Goal: Answer question/provide support: Share knowledge or assist other users

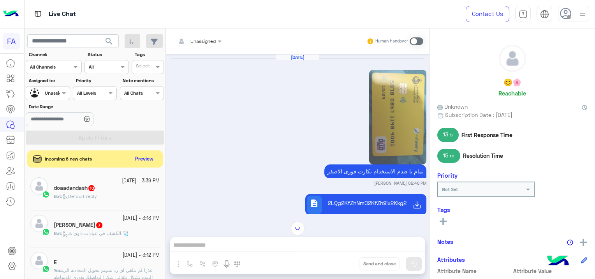
scroll to position [184, 0]
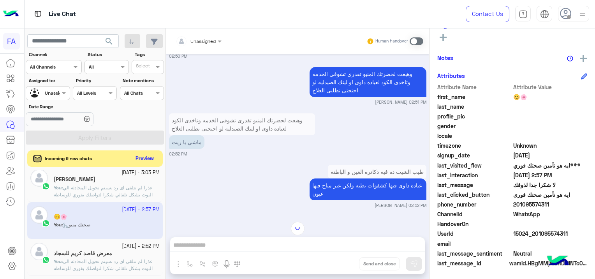
click at [149, 157] on button "Preview" at bounding box center [145, 158] width 24 height 11
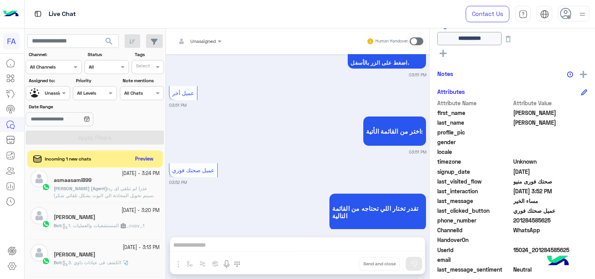
scroll to position [156, 0]
click at [146, 159] on button "Preview" at bounding box center [145, 158] width 24 height 11
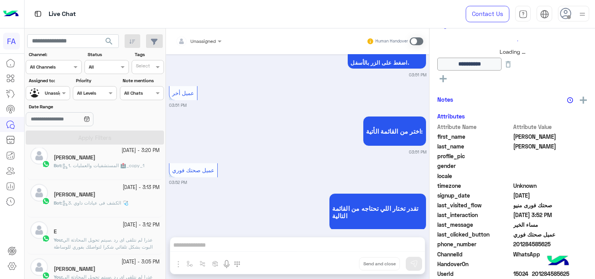
scroll to position [149, 0]
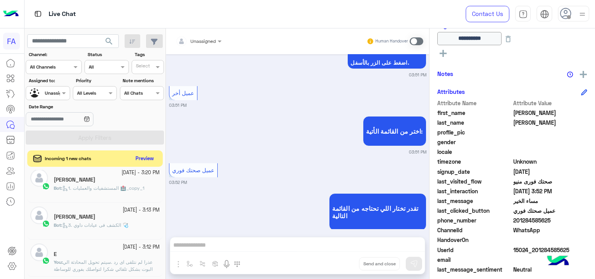
click at [147, 154] on button "Preview" at bounding box center [145, 158] width 24 height 11
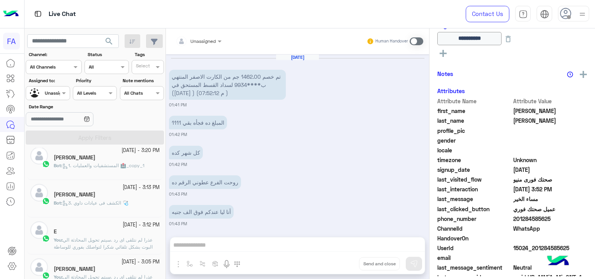
scroll to position [743, 0]
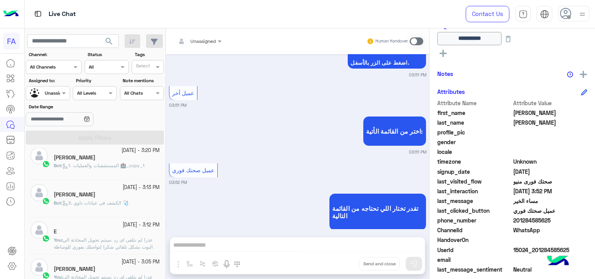
click at [122, 170] on div "Bot : 1. المستشفيات والعمليات 🏥_copy_1" at bounding box center [107, 169] width 106 height 14
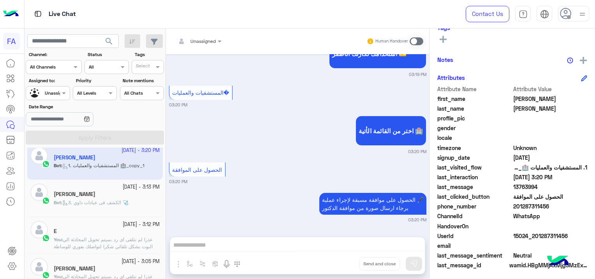
scroll to position [149, 0]
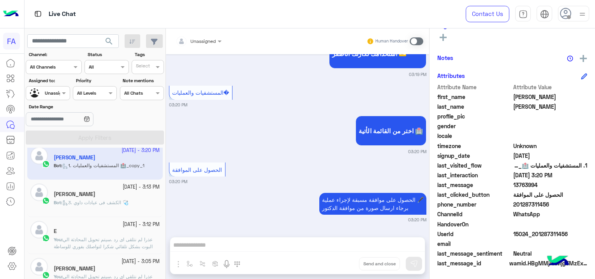
click at [119, 204] on span "3. الكشف فى عيادات داوي 🩺" at bounding box center [95, 202] width 66 height 6
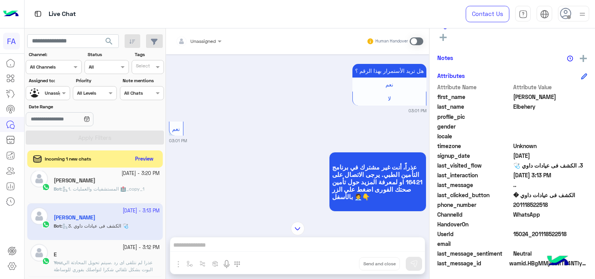
scroll to position [402, 0]
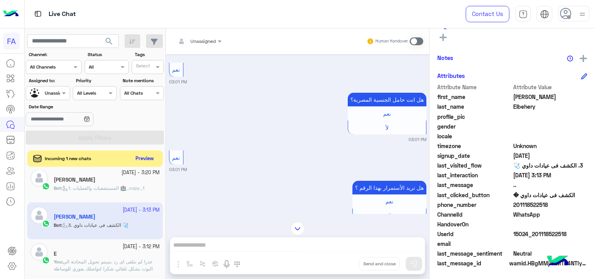
click at [146, 160] on button "Preview" at bounding box center [145, 158] width 24 height 11
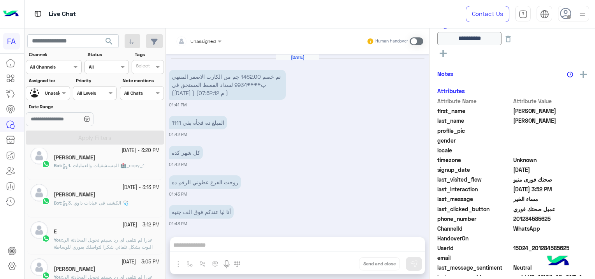
scroll to position [743, 0]
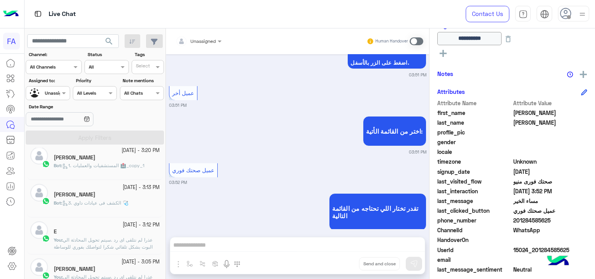
click at [130, 240] on span "عذرا لم نتلقى اى رد .سيتم تحويل المحادثة الي البوت بشكل تلقائي شكرا لتواصلك بفو…" at bounding box center [103, 247] width 99 height 20
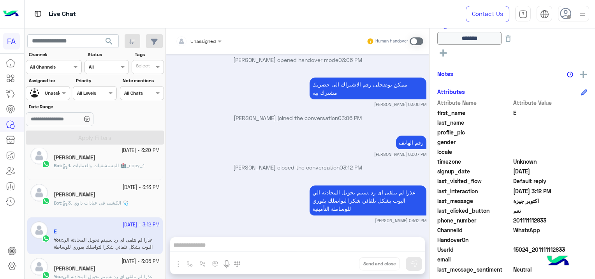
click at [114, 265] on div "[PERSON_NAME]" at bounding box center [107, 269] width 106 height 8
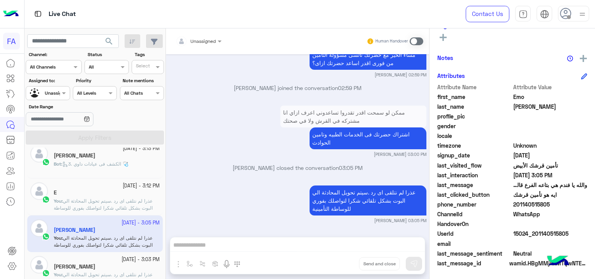
click at [107, 270] on div "[PERSON_NAME]" at bounding box center [107, 267] width 106 height 8
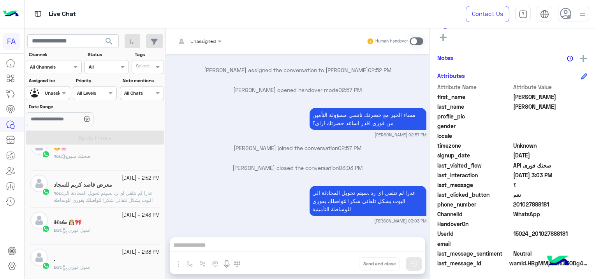
click at [109, 224] on div "𝑀𝑜𝓀𝒶 👸🏻🎀" at bounding box center [107, 223] width 106 height 8
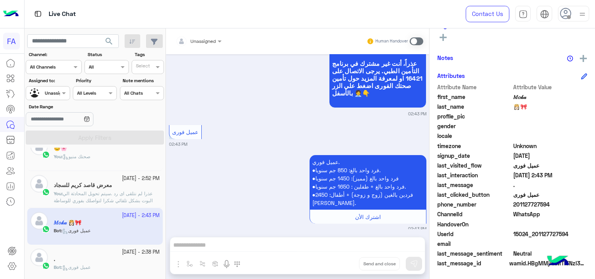
click at [118, 264] on div "Bot : عميل فورى" at bounding box center [107, 271] width 106 height 14
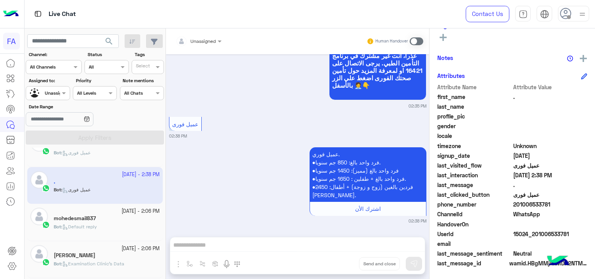
click at [115, 227] on div "Bot : Default reply" at bounding box center [107, 230] width 106 height 14
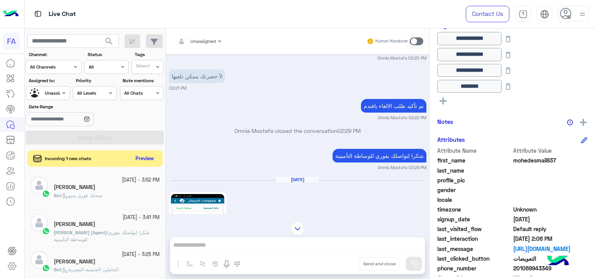
click at [139, 157] on button "Preview" at bounding box center [145, 158] width 24 height 11
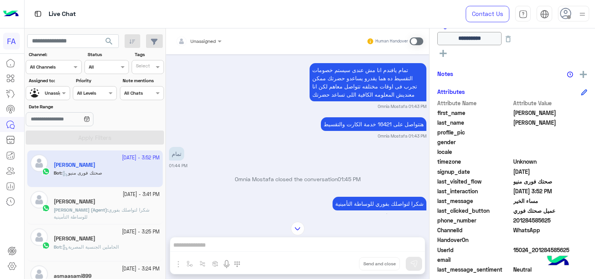
scroll to position [159, 0]
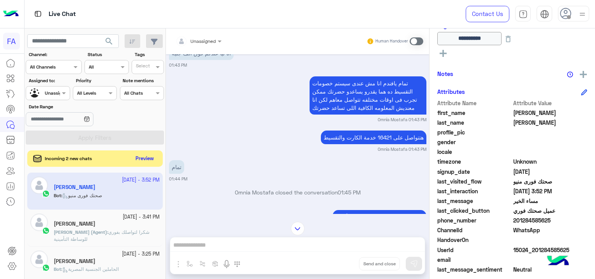
click at [148, 161] on button "Preview" at bounding box center [145, 158] width 24 height 11
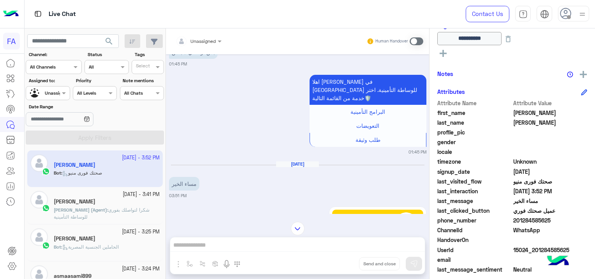
scroll to position [236, 0]
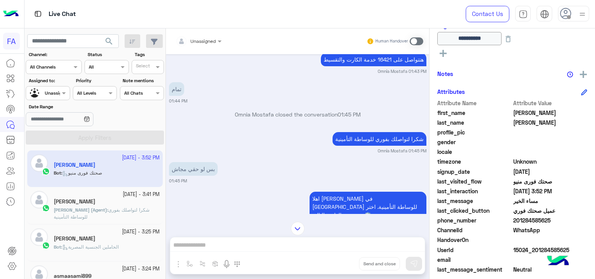
click at [97, 210] on span "[PERSON_NAME] (Agent)" at bounding box center [80, 210] width 53 height 6
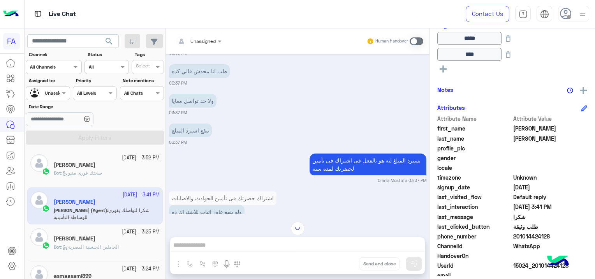
scroll to position [131, 0]
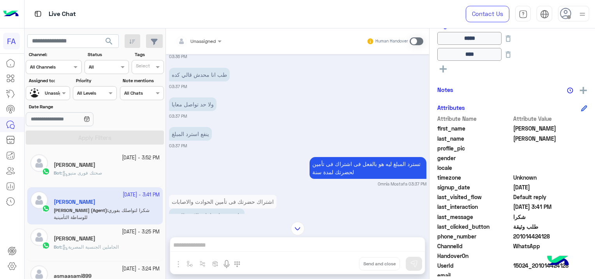
click at [79, 241] on h5 "[PERSON_NAME]" at bounding box center [75, 238] width 42 height 7
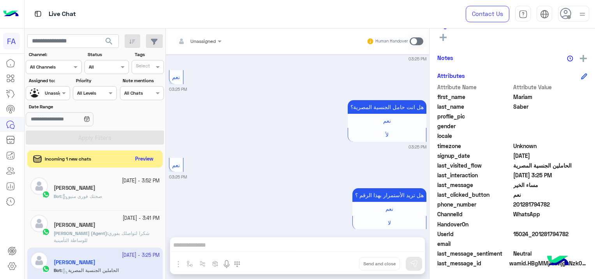
scroll to position [485, 0]
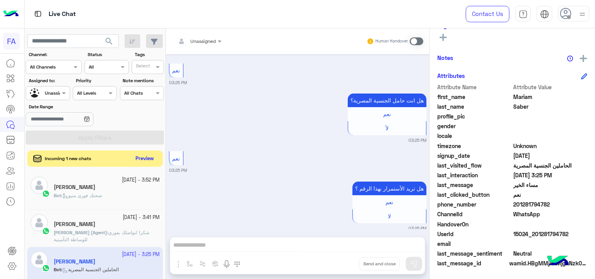
click at [143, 156] on button "Preview" at bounding box center [145, 158] width 24 height 11
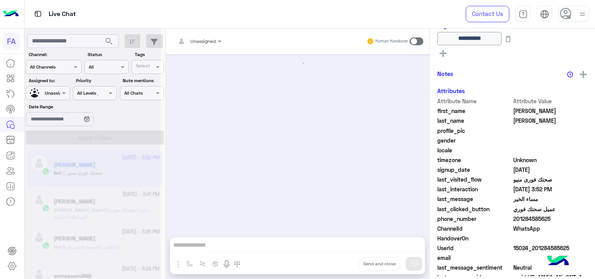
scroll to position [743, 0]
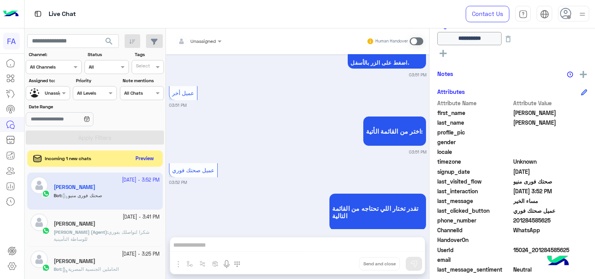
click at [144, 157] on button "Preview" at bounding box center [145, 158] width 24 height 11
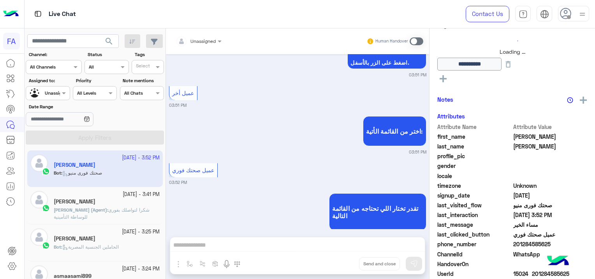
scroll to position [149, 0]
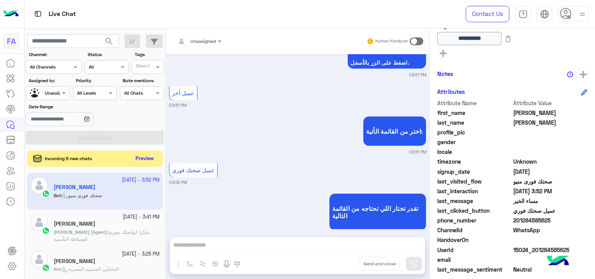
click at [143, 154] on button "Preview" at bounding box center [145, 158] width 24 height 11
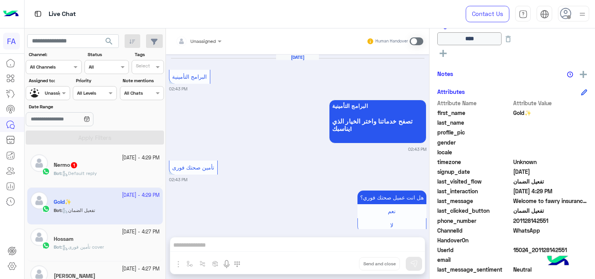
scroll to position [792, 0]
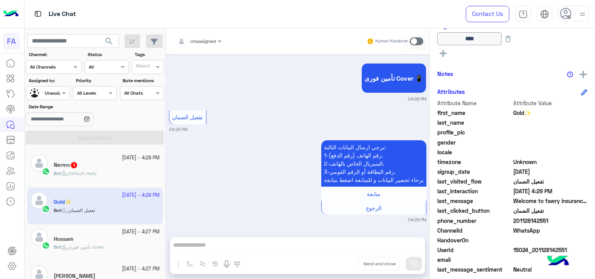
click at [111, 167] on div "Nermo 1" at bounding box center [107, 166] width 106 height 8
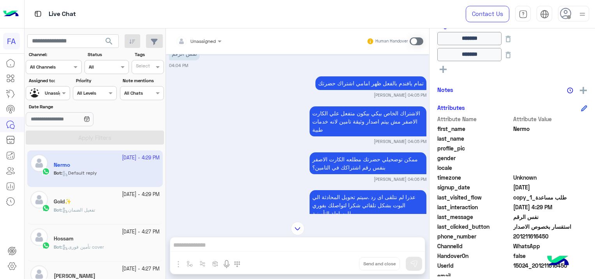
scroll to position [356, 0]
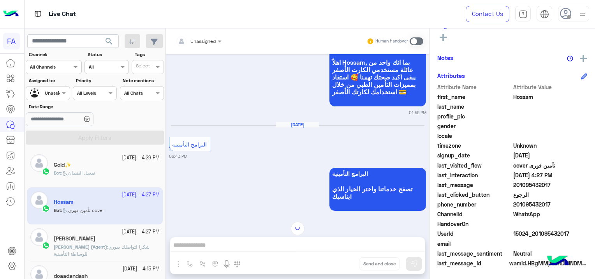
scroll to position [203, 0]
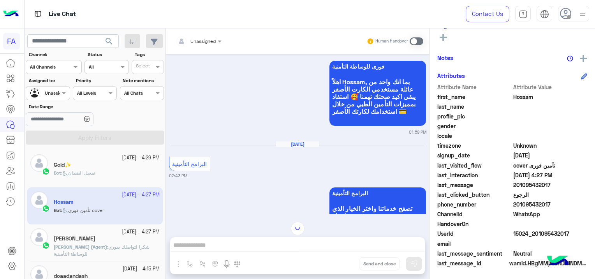
click at [118, 174] on div "Bot : تفعيل الضمان" at bounding box center [107, 176] width 106 height 14
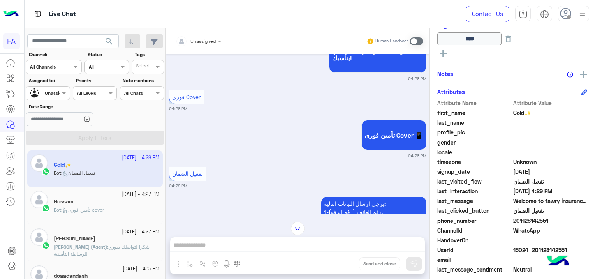
scroll to position [1721, 0]
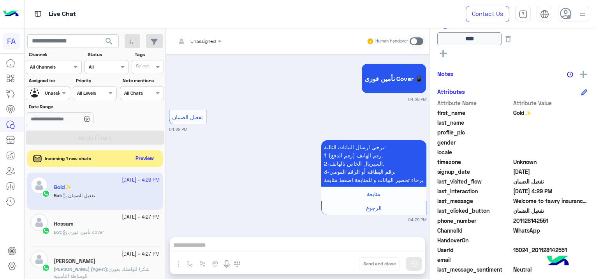
click at [145, 155] on button "Preview" at bounding box center [145, 158] width 24 height 11
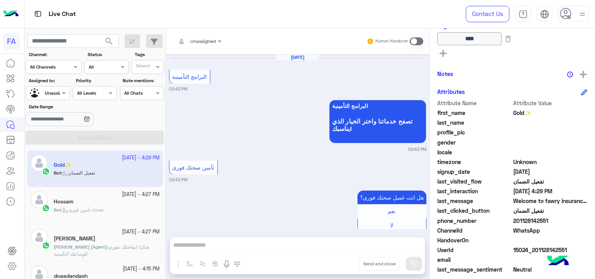
scroll to position [792, 0]
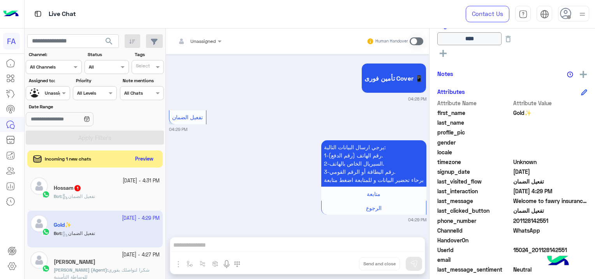
click at [151, 151] on div "Incoming 1 new chats Preview" at bounding box center [95, 158] width 136 height 17
click at [153, 157] on button "Preview" at bounding box center [145, 158] width 24 height 11
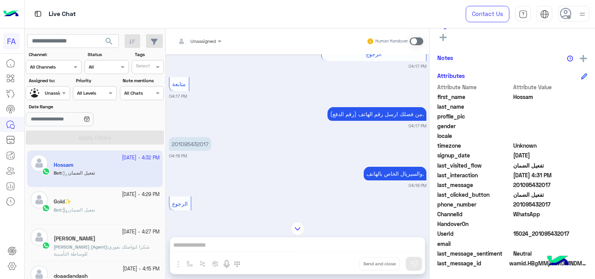
scroll to position [1974, 0]
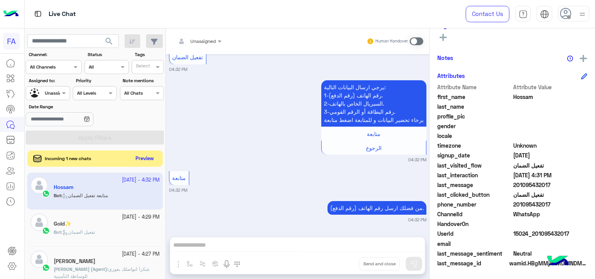
click at [151, 156] on button "Preview" at bounding box center [145, 158] width 24 height 11
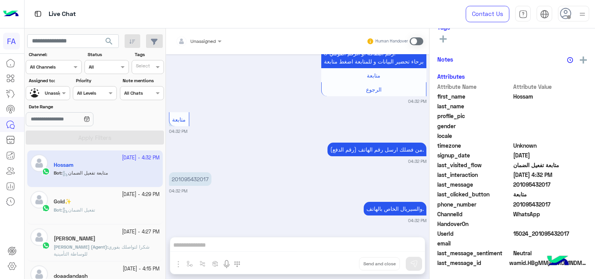
scroll to position [184, 0]
click at [136, 252] on p "[PERSON_NAME] (Agent) : شكرا لتواصلك بفوري للوساطة التأمينية" at bounding box center [107, 250] width 106 height 14
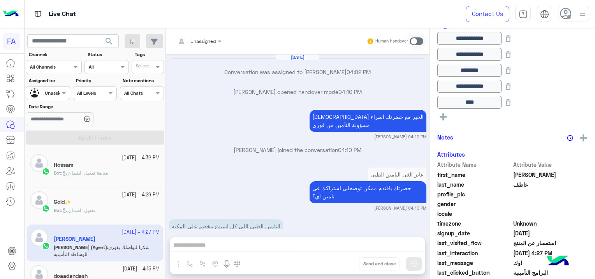
scroll to position [580, 0]
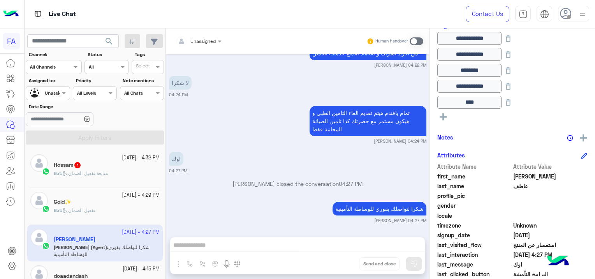
click at [87, 171] on span "متابعة تفعيل الضمان" at bounding box center [85, 173] width 46 height 6
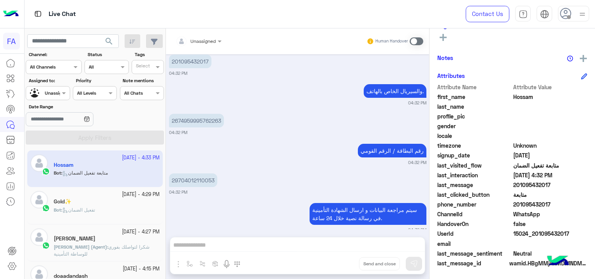
scroll to position [740, 0]
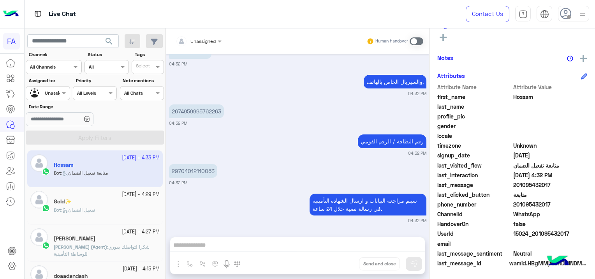
click at [95, 199] on div "Gold✨" at bounding box center [107, 202] width 106 height 8
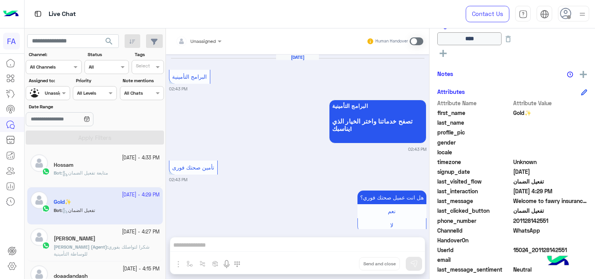
scroll to position [792, 0]
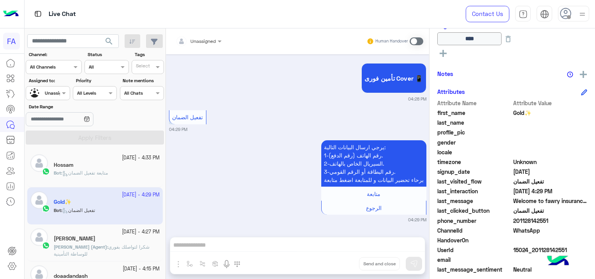
click at [104, 180] on div "Bot : متابعة تفعيل الضمان" at bounding box center [107, 176] width 106 height 14
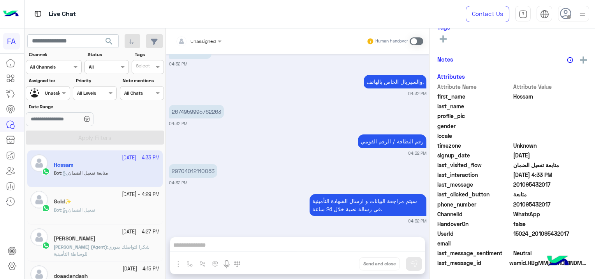
scroll to position [184, 0]
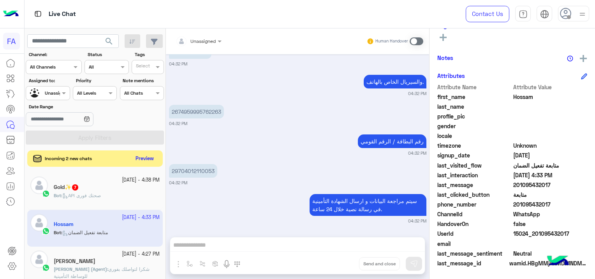
click at [150, 157] on button "Preview" at bounding box center [145, 158] width 24 height 11
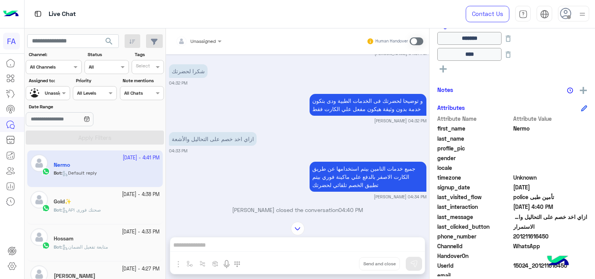
scroll to position [560, 0]
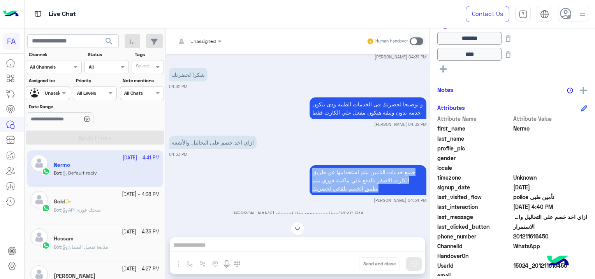
drag, startPoint x: 309, startPoint y: 171, endPoint x: 312, endPoint y: 201, distance: 29.7
click at [312, 201] on div "جميع خدمات التامين بيتم استخدامها عن طريق الكارت الاصفر بالدفع علي ماكينة فوري …" at bounding box center [297, 183] width 257 height 40
copy app-message "جميع خدمات التامين بيتم استخدامها عن طريق الكارت الاصفر بالدفع علي ماكينة فوري …"
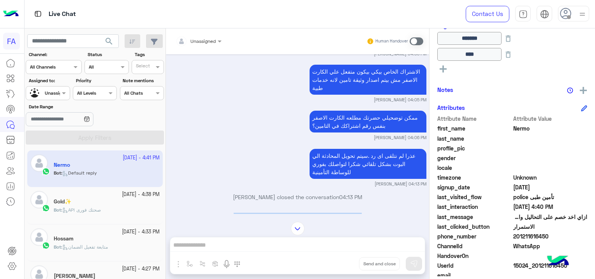
scroll to position [418, 0]
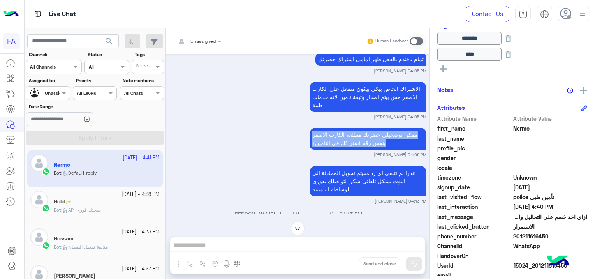
drag, startPoint x: 310, startPoint y: 123, endPoint x: 301, endPoint y: 148, distance: 26.4
click at [301, 148] on div "ممكن توضحيلي حضرتك مطلعه الكارت الاصفر بنفس رقم اشتراكك في التامين؟ [PERSON_NAM…" at bounding box center [297, 142] width 257 height 32
copy app-message "ممكن توضحيلي حضرتك مطلعه الكارت الاصفر بنفس رقم اشتراكك في التامين؟"
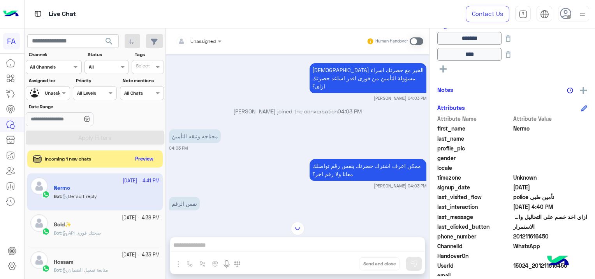
scroll to position [223, 0]
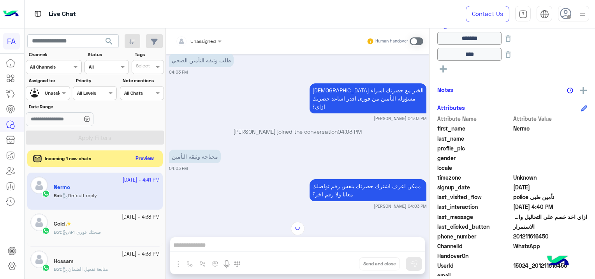
click at [147, 159] on button "Preview" at bounding box center [145, 158] width 24 height 11
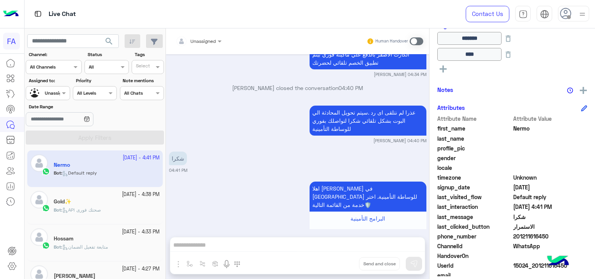
scroll to position [645, 0]
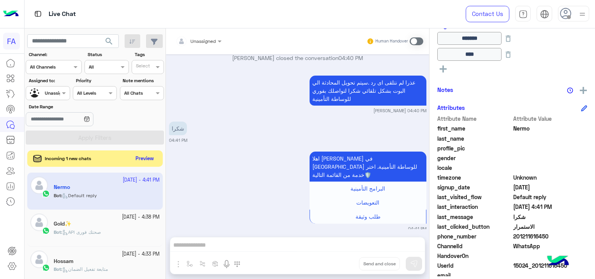
click at [143, 159] on button "Preview" at bounding box center [145, 158] width 24 height 11
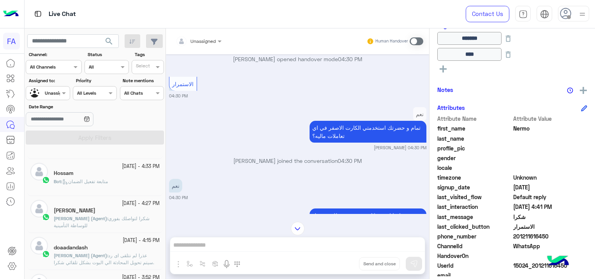
scroll to position [78, 0]
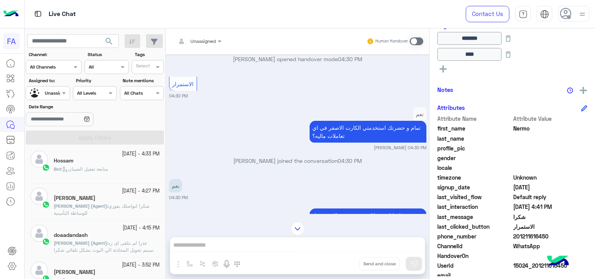
click at [102, 169] on span "متابعة تفعيل الضمان" at bounding box center [85, 169] width 46 height 6
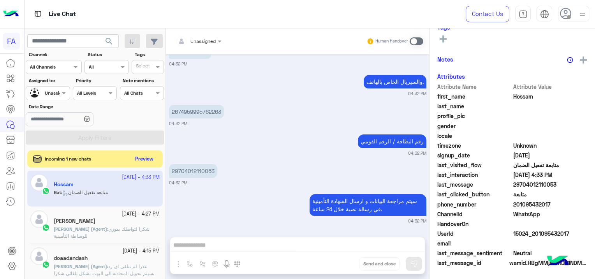
scroll to position [184, 0]
click at [145, 156] on button "Preview" at bounding box center [145, 158] width 24 height 11
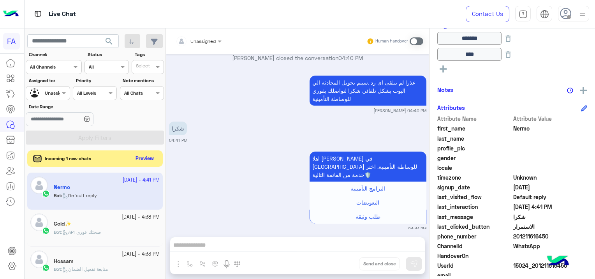
click at [147, 159] on button "Preview" at bounding box center [145, 158] width 24 height 11
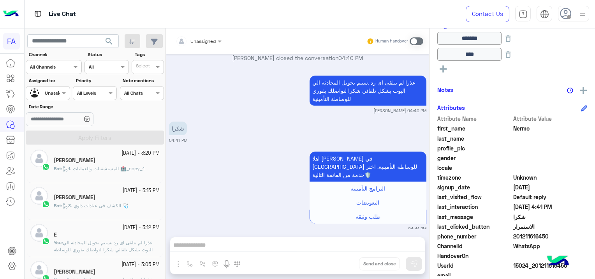
scroll to position [351, 0]
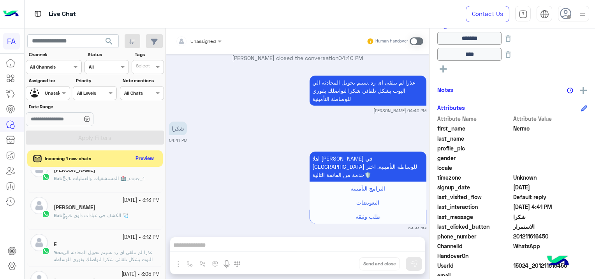
click at [143, 156] on button "Preview" at bounding box center [145, 158] width 24 height 11
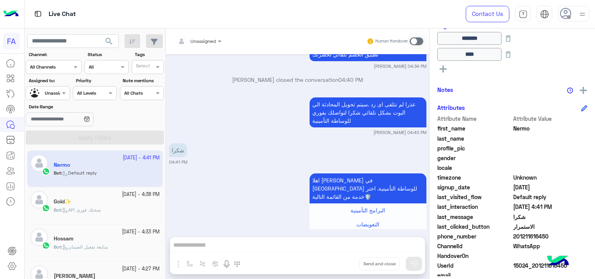
scroll to position [645, 0]
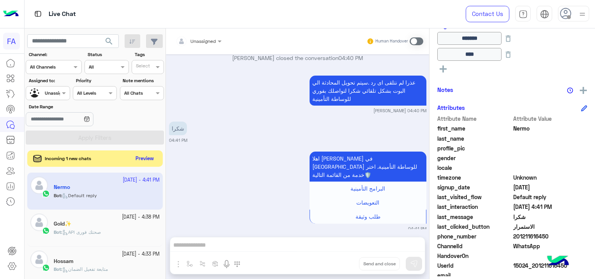
click at [139, 160] on button "Preview" at bounding box center [145, 158] width 24 height 11
click at [142, 156] on button "Preview" at bounding box center [145, 158] width 24 height 11
click at [150, 156] on button "Preview" at bounding box center [145, 158] width 24 height 11
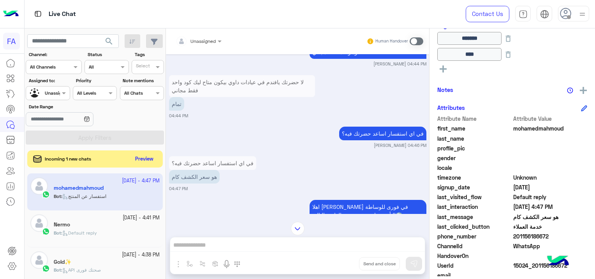
scroll to position [561, 0]
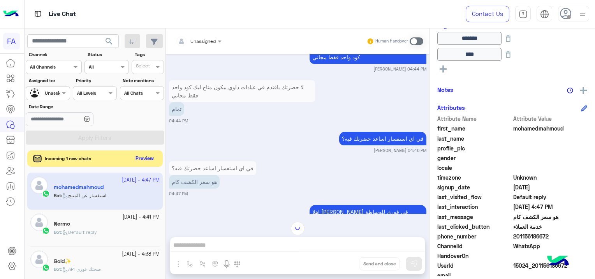
click at [146, 160] on button "Preview" at bounding box center [145, 158] width 24 height 11
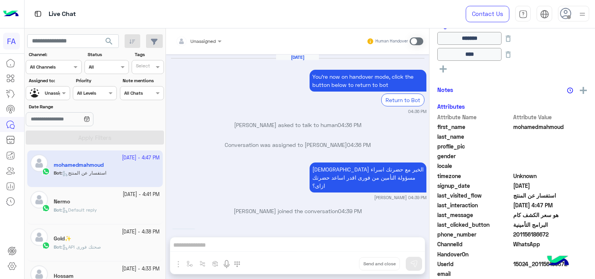
scroll to position [619, 0]
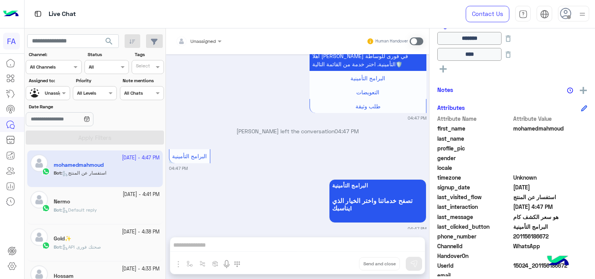
click at [123, 178] on app-inbox-user "[DATE] - 4:47 PM [PERSON_NAME] Bot : استفسار عن المنتج" at bounding box center [95, 168] width 136 height 37
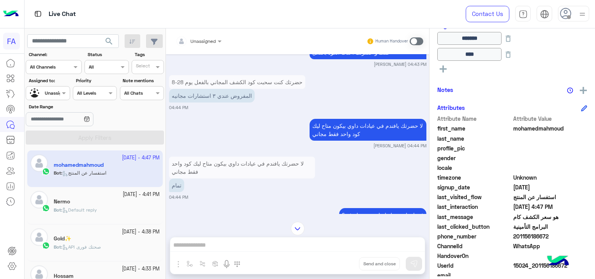
scroll to position [385, 0]
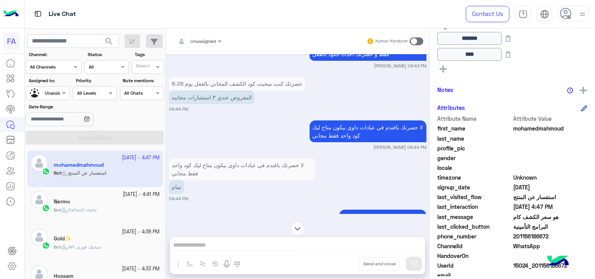
click at [201, 42] on input "text" at bounding box center [189, 40] width 27 height 7
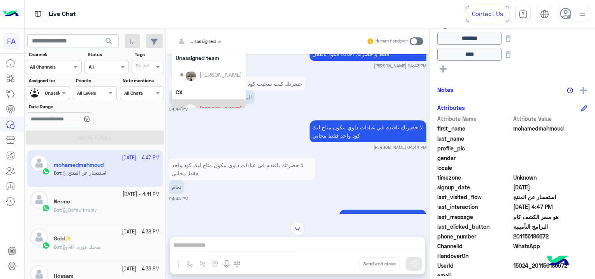
scroll to position [69, 0]
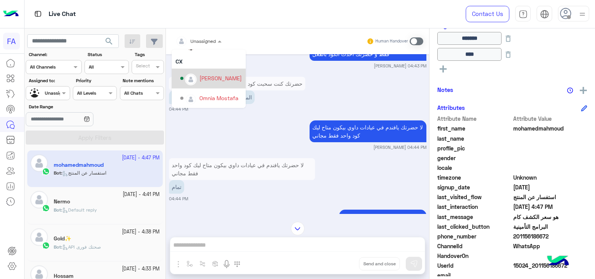
click at [220, 75] on div "[PERSON_NAME]" at bounding box center [220, 78] width 42 height 8
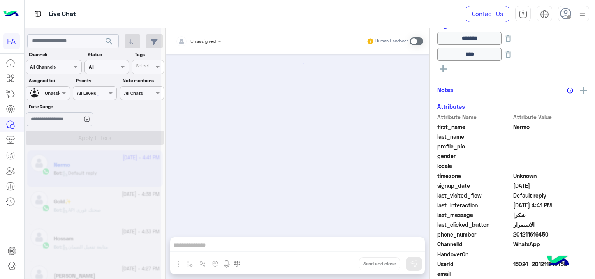
scroll to position [645, 0]
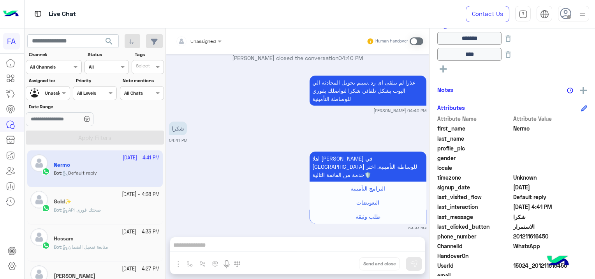
click at [117, 212] on div "Bot : API صحتك فورى" at bounding box center [107, 213] width 106 height 14
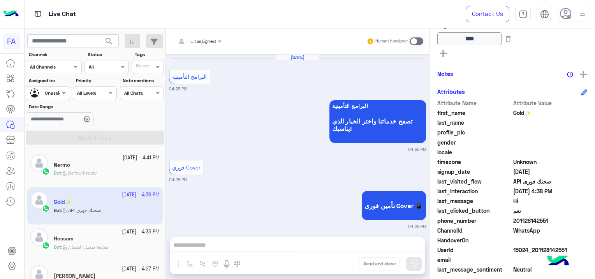
scroll to position [879, 0]
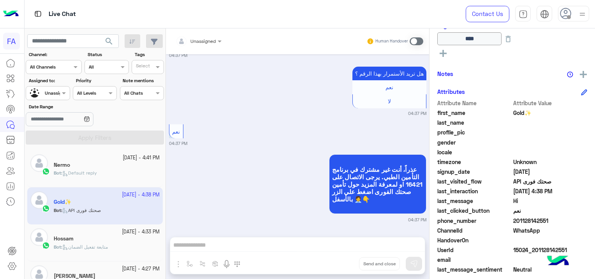
click at [141, 176] on div "Bot : Default reply" at bounding box center [107, 176] width 106 height 14
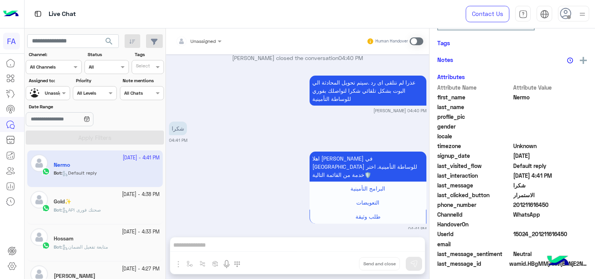
scroll to position [184, 0]
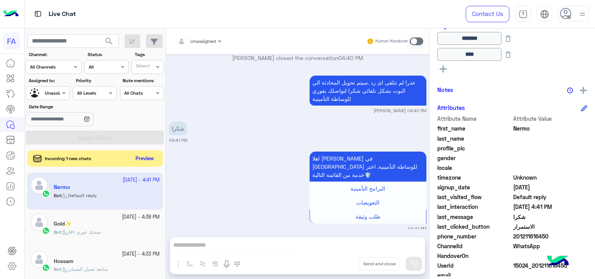
click at [155, 160] on button "Preview" at bounding box center [145, 158] width 24 height 11
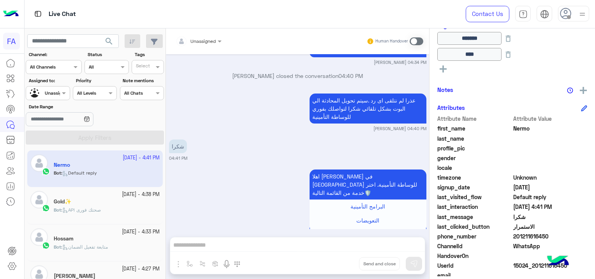
scroll to position [645, 0]
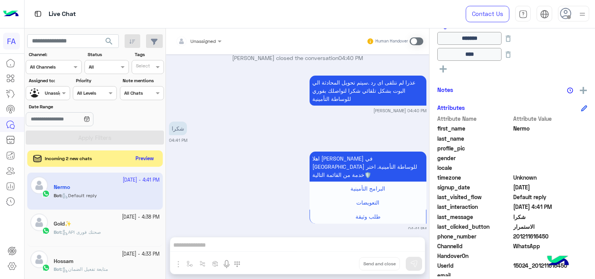
click at [143, 156] on button "Preview" at bounding box center [145, 158] width 24 height 11
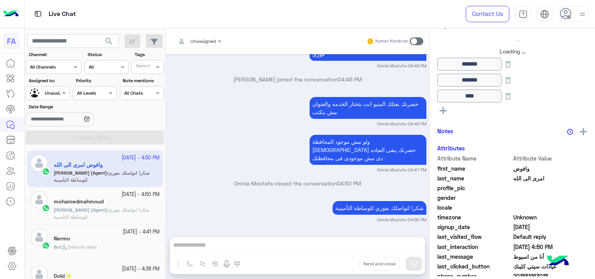
scroll to position [184, 0]
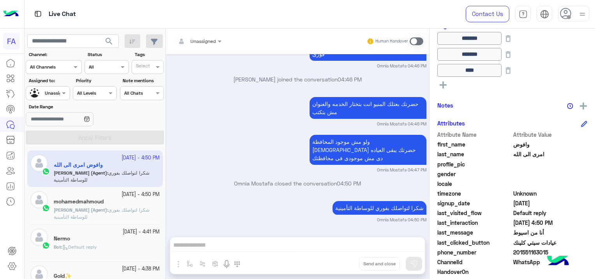
click at [95, 208] on span "[PERSON_NAME] (Agent)" at bounding box center [80, 210] width 53 height 6
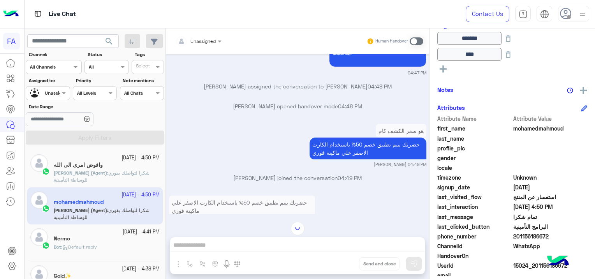
scroll to position [535, 0]
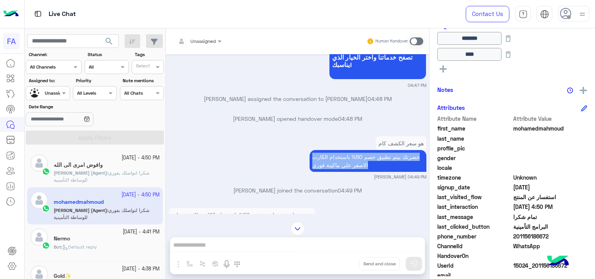
drag, startPoint x: 310, startPoint y: 154, endPoint x: 333, endPoint y: 177, distance: 32.5
click at [333, 177] on div "هو سعر الكشف كام حضرتك بيتم تطبيق خصم 50% باستخدام الكارت الاصفر [PERSON_NAME] …" at bounding box center [297, 157] width 257 height 46
copy app-message "حضرتك بيتم تطبيق خصم 50% باستخدام الكارت الاصفر علي ماكينة فوري"
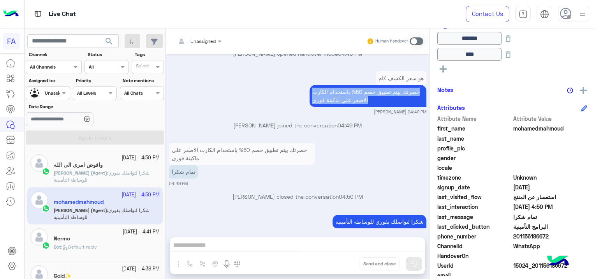
scroll to position [613, 0]
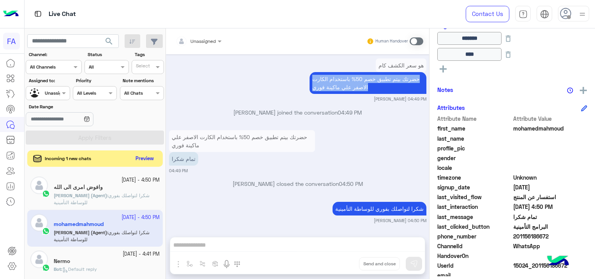
click at [146, 155] on button "Preview" at bounding box center [145, 158] width 24 height 11
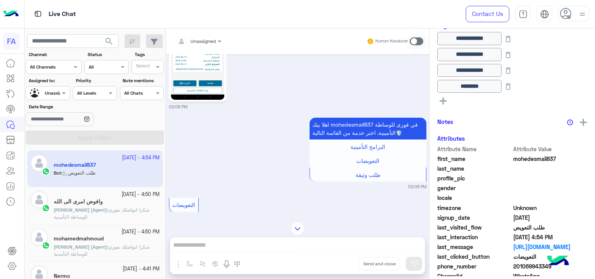
scroll to position [743, 0]
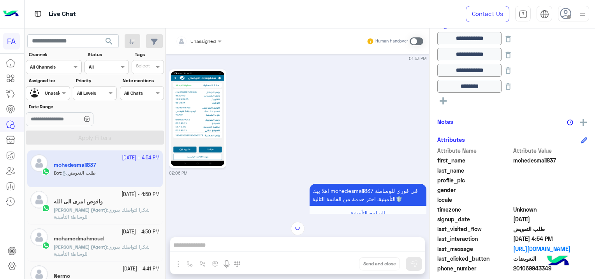
click at [113, 207] on span "شكرا لتواصلك بفوري للوساطة التأمينية" at bounding box center [102, 213] width 96 height 13
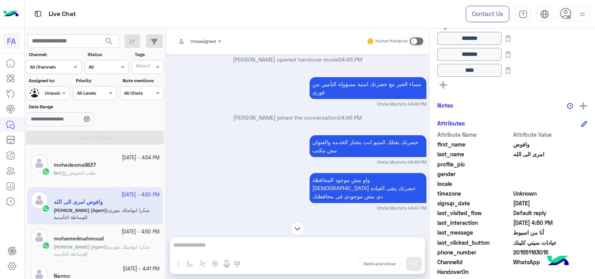
scroll to position [579, 0]
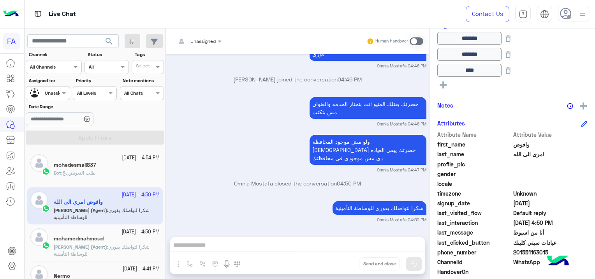
click at [112, 238] on div "mohamedmahmoud" at bounding box center [107, 239] width 106 height 8
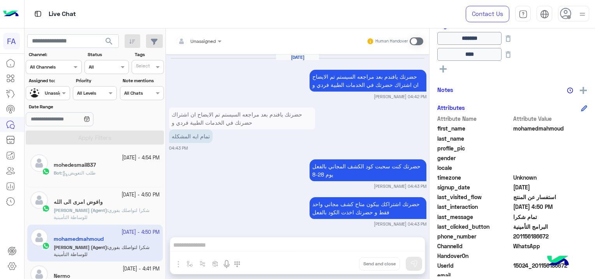
scroll to position [613, 0]
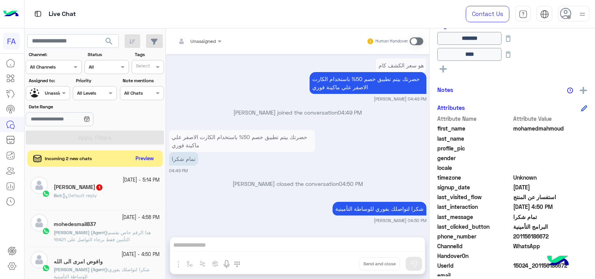
click at [142, 153] on button "Preview" at bounding box center [145, 158] width 24 height 11
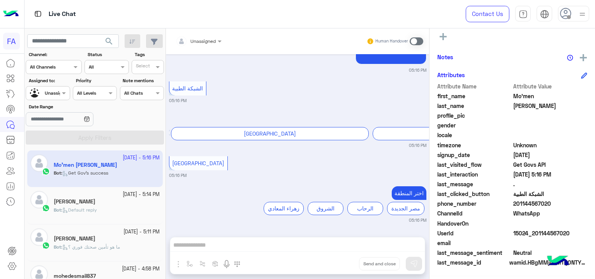
scroll to position [149, 0]
click at [424, 12] on div "Live Chat Contact Us Help Center عربي English" at bounding box center [310, 14] width 571 height 28
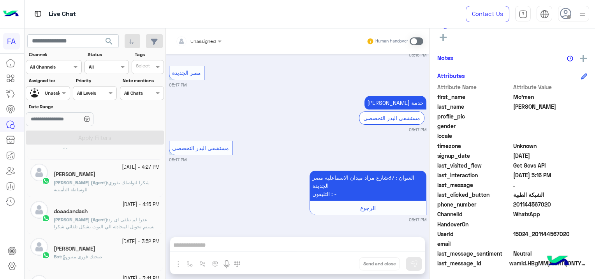
scroll to position [312, 0]
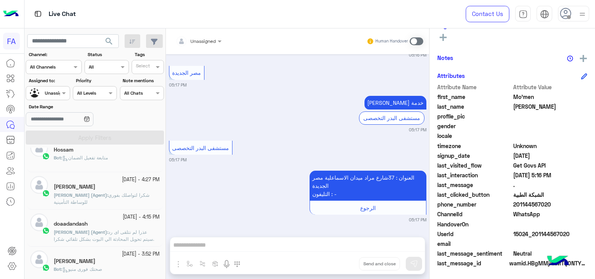
click at [128, 232] on span "عذرا لم نتلقى اى رد .سيتم تحويل المحادثة الي البوت بشكل تلقائي شكرا لتواصلك بفو…" at bounding box center [104, 239] width 100 height 20
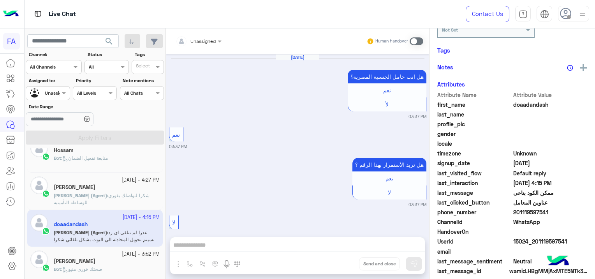
scroll to position [184, 0]
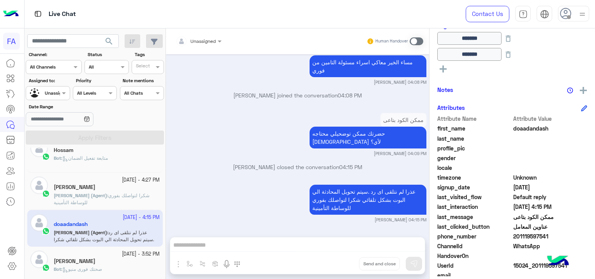
click at [129, 259] on div "[PERSON_NAME]" at bounding box center [107, 262] width 106 height 8
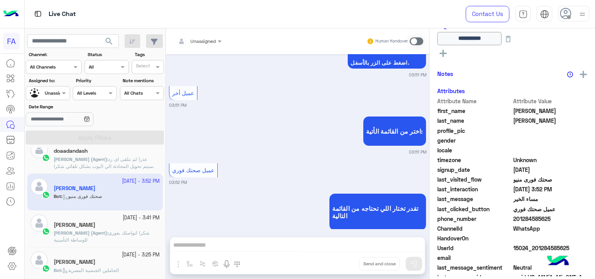
scroll to position [389, 0]
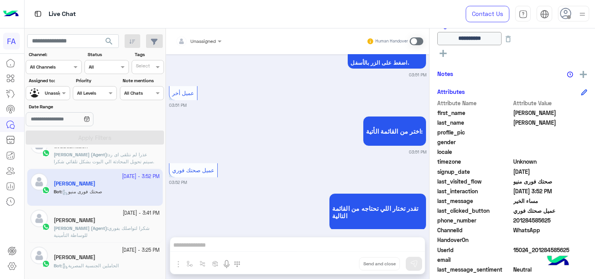
click at [140, 217] on div "[PERSON_NAME]" at bounding box center [107, 221] width 106 height 8
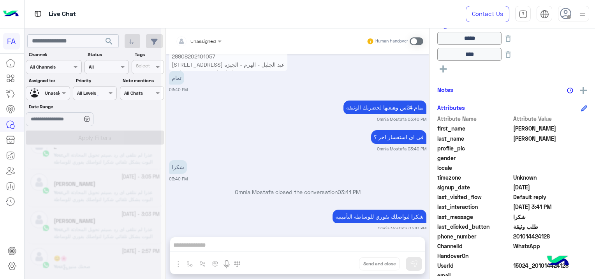
scroll to position [4, 0]
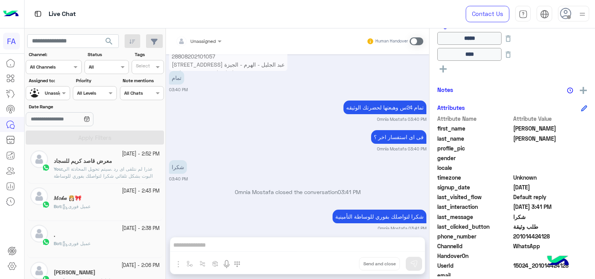
click at [110, 201] on div "𝑀𝑜𝓀𝒶 👸🏻🎀" at bounding box center [107, 199] width 106 height 8
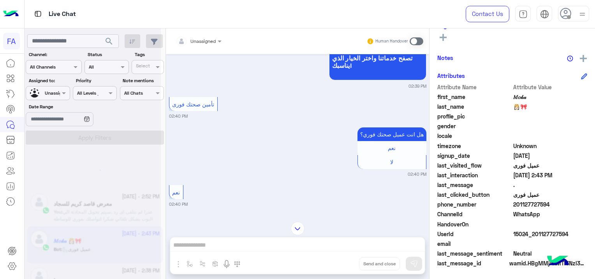
scroll to position [4, 0]
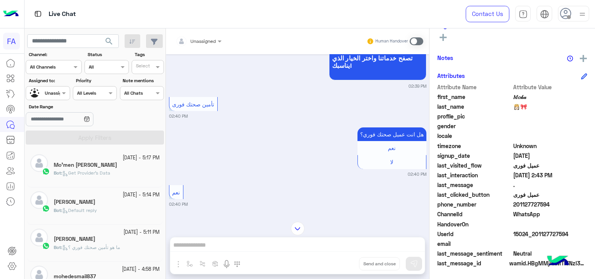
click at [110, 164] on div "Mo'men [PERSON_NAME]" at bounding box center [107, 166] width 106 height 8
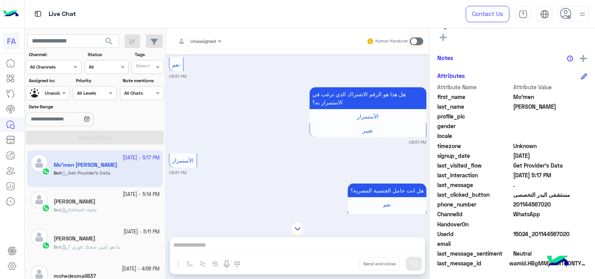
click at [132, 209] on div "Bot : Default reply" at bounding box center [107, 213] width 106 height 14
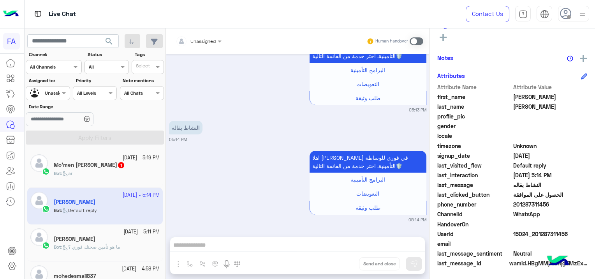
click at [122, 164] on div "Mo'men [PERSON_NAME] 1" at bounding box center [107, 166] width 106 height 8
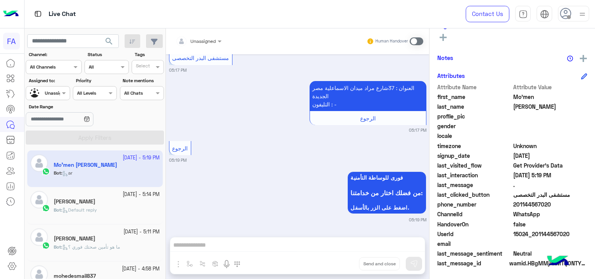
click at [125, 202] on div "[PERSON_NAME]" at bounding box center [107, 202] width 106 height 8
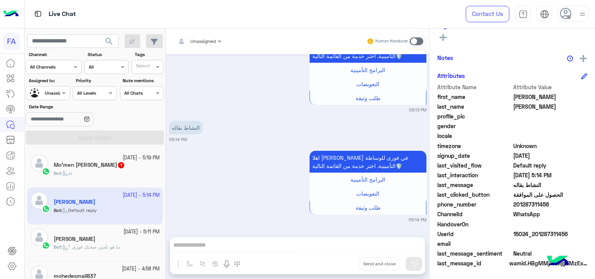
click at [118, 165] on span "1" at bounding box center [121, 165] width 6 height 6
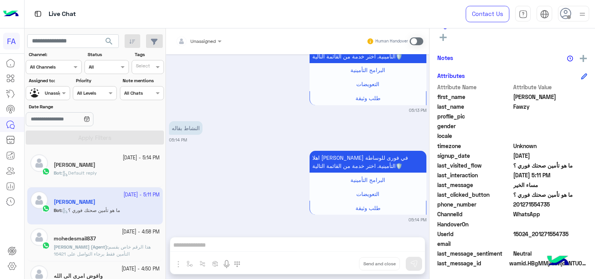
click at [122, 243] on p "[PERSON_NAME] (Agent) : هذا الرقم خاص بقسم التأمين فقط برجاء التواصل على 16421" at bounding box center [107, 250] width 106 height 14
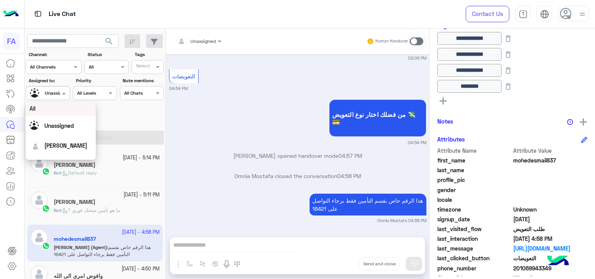
click at [48, 95] on input "text" at bounding box center [39, 92] width 18 height 7
click at [64, 143] on span "[PERSON_NAME]" at bounding box center [65, 145] width 43 height 7
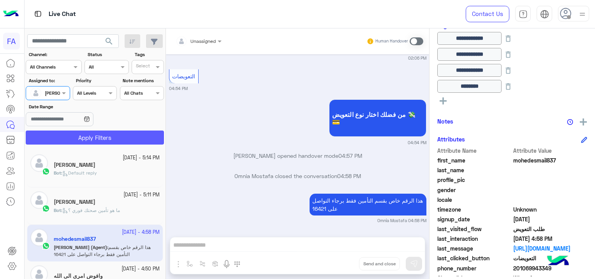
click at [92, 139] on button "Apply Filters" at bounding box center [95, 137] width 138 height 14
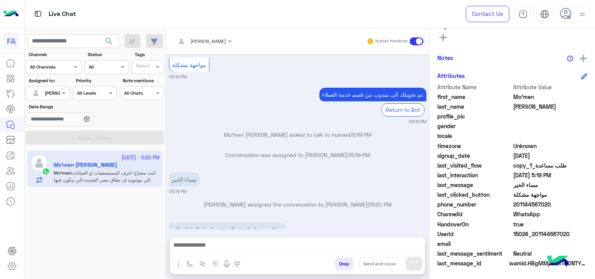
scroll to position [652, 0]
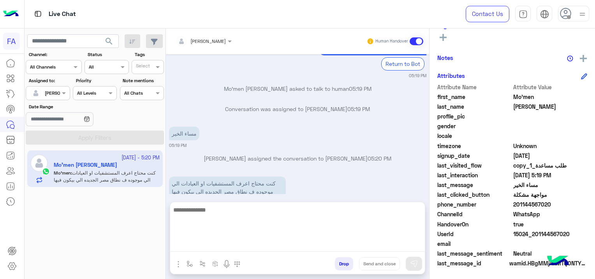
click at [215, 248] on textarea at bounding box center [297, 228] width 255 height 47
paste textarea "**********"
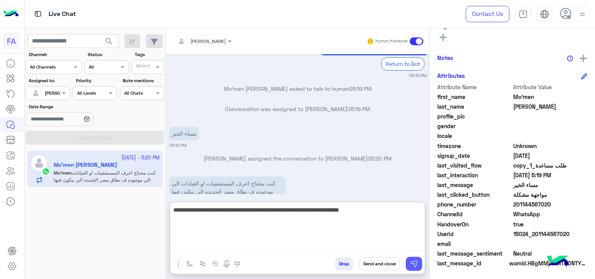
type textarea "**********"
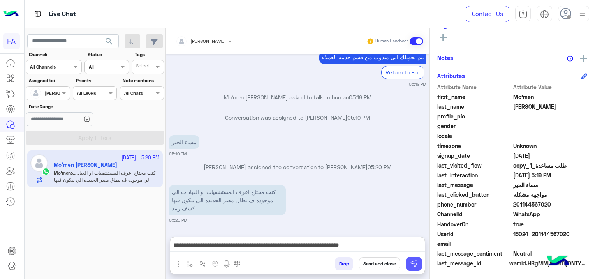
click at [410, 263] on button at bounding box center [414, 264] width 16 height 14
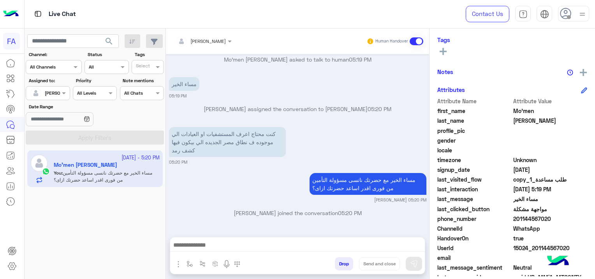
scroll to position [163, 0]
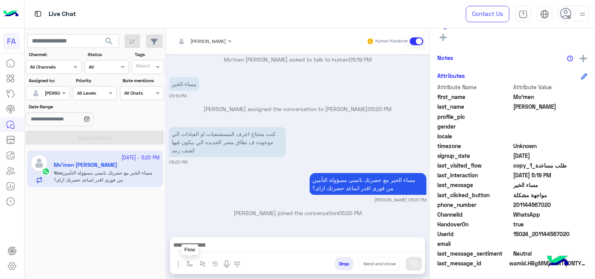
click at [189, 261] on img "button" at bounding box center [190, 264] width 6 height 6
click at [176, 262] on img "button" at bounding box center [178, 263] width 9 height 9
click at [190, 229] on span "Attachements" at bounding box center [205, 231] width 39 height 9
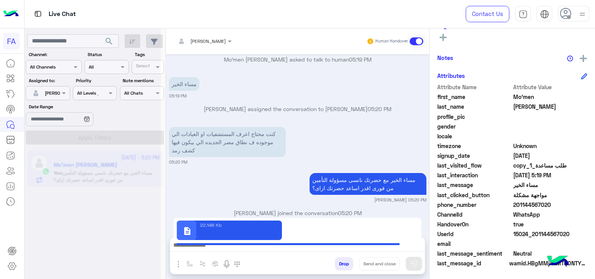
type textarea "**********"
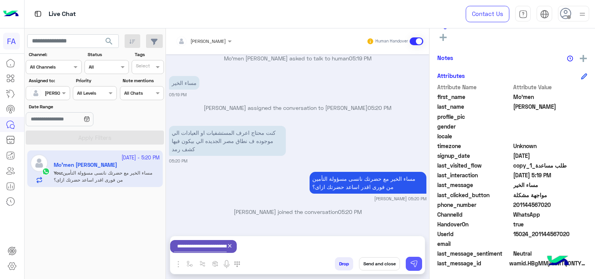
click at [415, 260] on img at bounding box center [414, 264] width 8 height 8
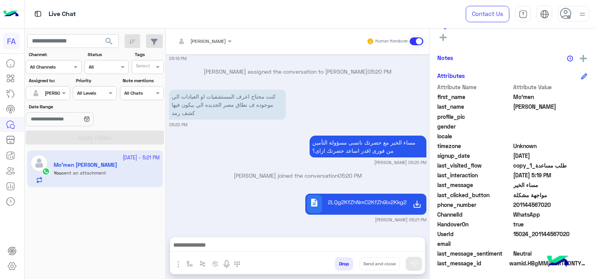
scroll to position [777, 0]
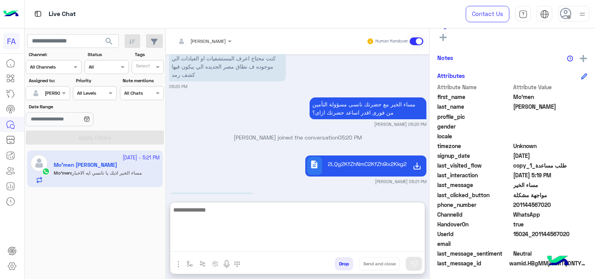
click at [248, 245] on textarea at bounding box center [297, 228] width 255 height 47
type textarea "**********"
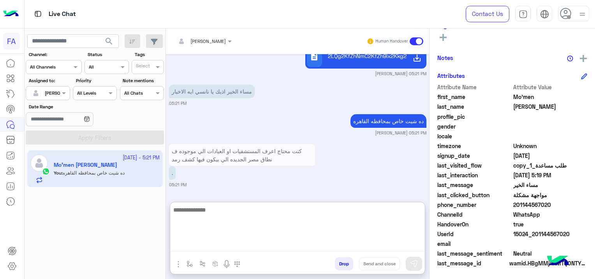
scroll to position [854, 0]
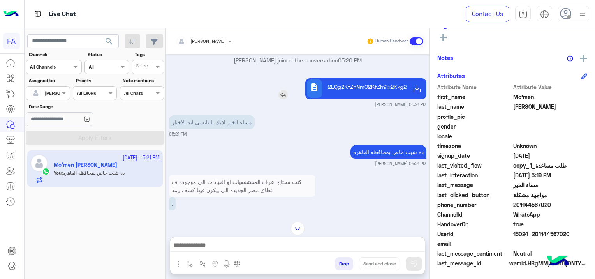
click at [282, 99] on img at bounding box center [282, 94] width 9 height 9
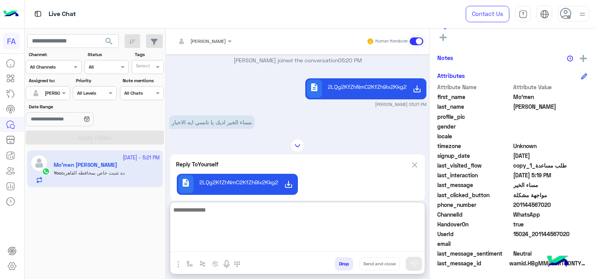
click at [225, 243] on textarea at bounding box center [297, 228] width 255 height 47
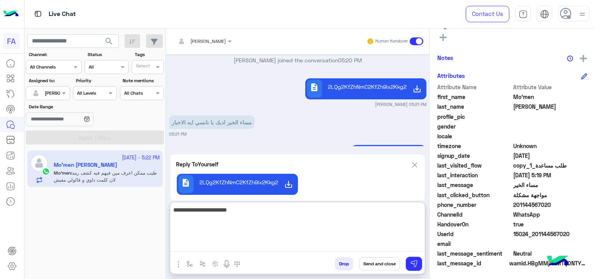
scroll to position [979, 0]
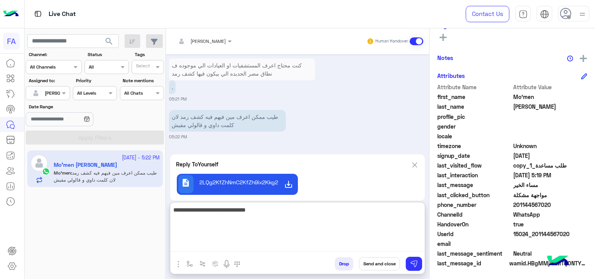
type textarea "**********"
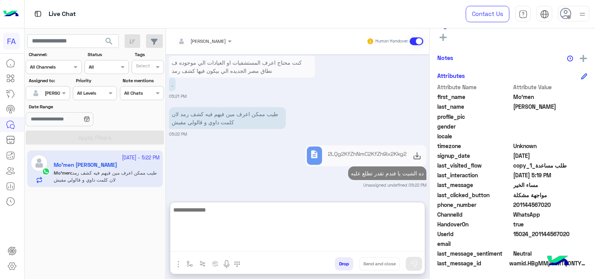
scroll to position [982, 0]
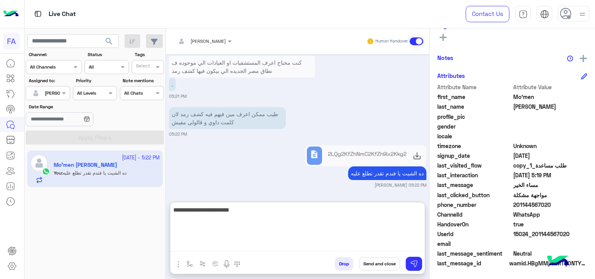
type textarea "**********"
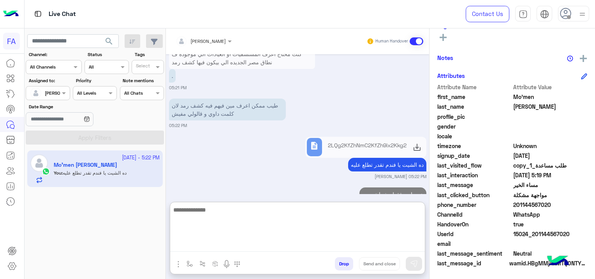
scroll to position [1012, 0]
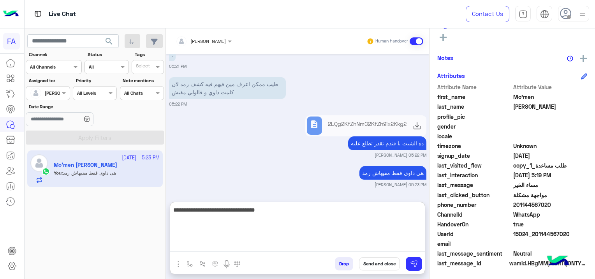
type textarea "**********"
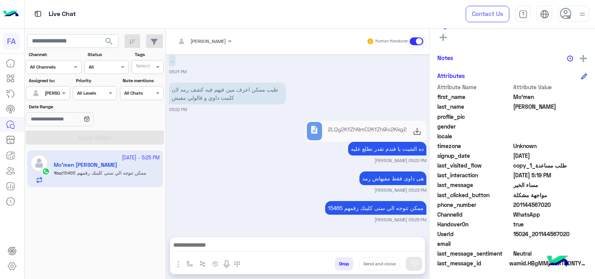
scroll to position [1006, 0]
drag, startPoint x: 569, startPoint y: 231, endPoint x: 534, endPoint y: 237, distance: 35.5
click at [534, 237] on span "15024_201144567020" at bounding box center [550, 234] width 74 height 8
copy span "01144567020"
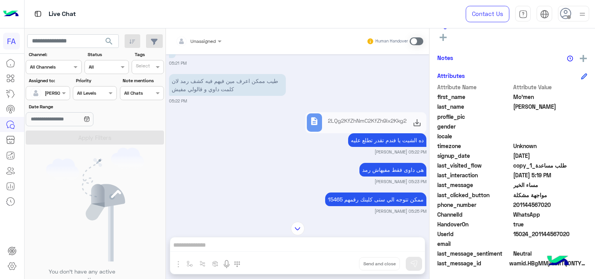
scroll to position [1136, 0]
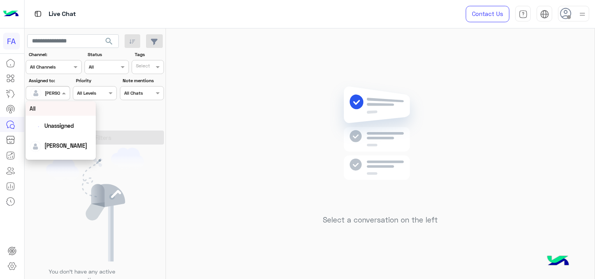
click at [54, 92] on div at bounding box center [47, 91] width 43 height 7
click at [66, 127] on span "Unassigned" at bounding box center [59, 125] width 30 height 7
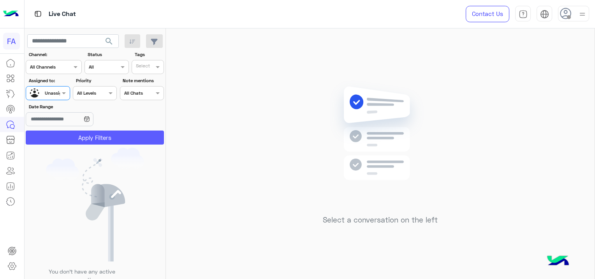
click at [83, 137] on button "Apply Filters" at bounding box center [95, 137] width 138 height 14
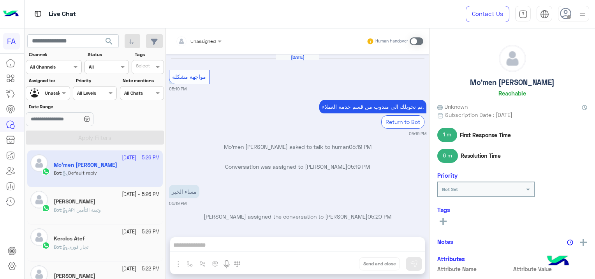
scroll to position [533, 0]
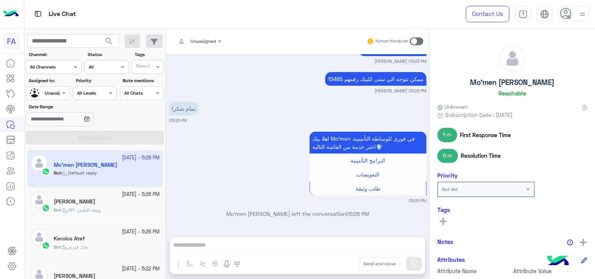
click at [207, 39] on div at bounding box center [199, 39] width 54 height 7
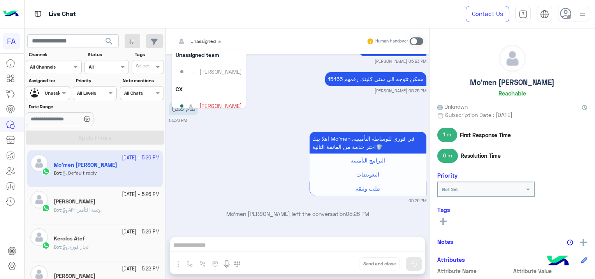
scroll to position [69, 0]
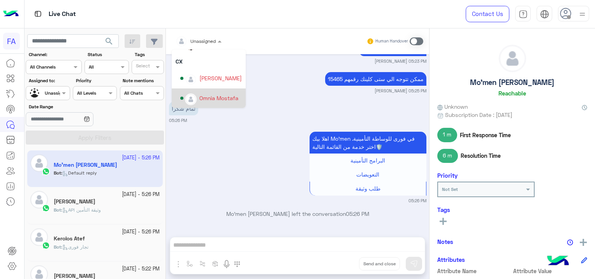
click at [224, 98] on div "Omnia Mostafa" at bounding box center [218, 98] width 39 height 8
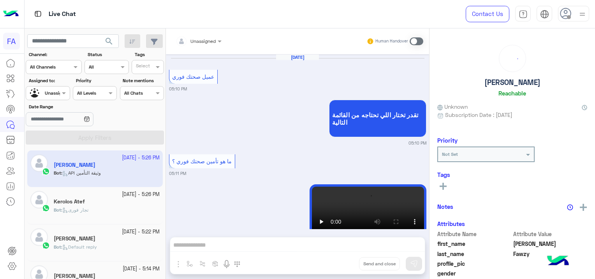
scroll to position [924, 0]
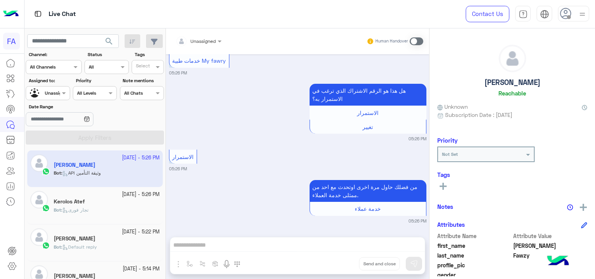
click at [55, 92] on div at bounding box center [47, 91] width 43 height 7
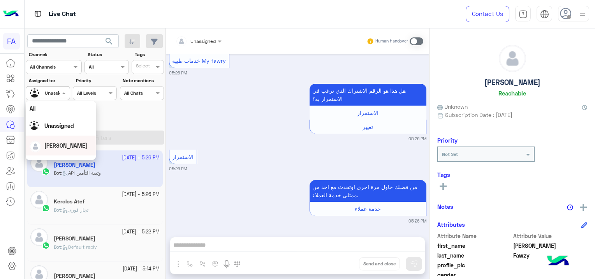
drag, startPoint x: 59, startPoint y: 149, endPoint x: 63, endPoint y: 145, distance: 5.8
click at [59, 149] on div "[PERSON_NAME]" at bounding box center [65, 145] width 43 height 8
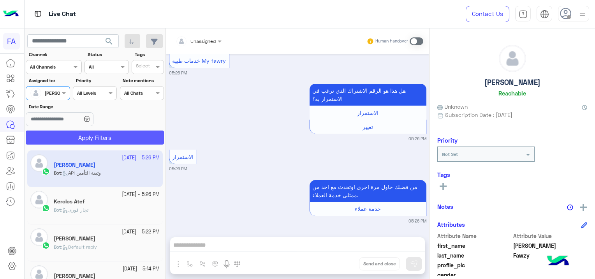
click at [75, 139] on button "Apply Filters" at bounding box center [95, 137] width 138 height 14
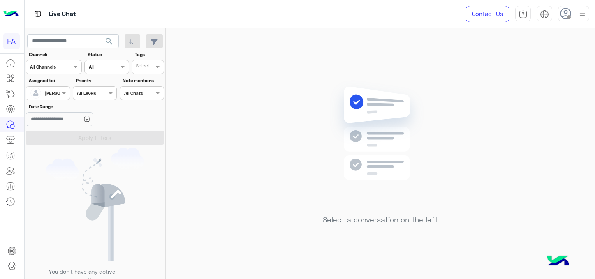
click at [49, 91] on div at bounding box center [47, 91] width 43 height 7
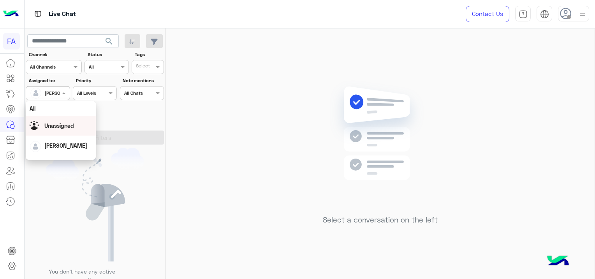
click at [66, 127] on span "Unassigned" at bounding box center [59, 125] width 30 height 7
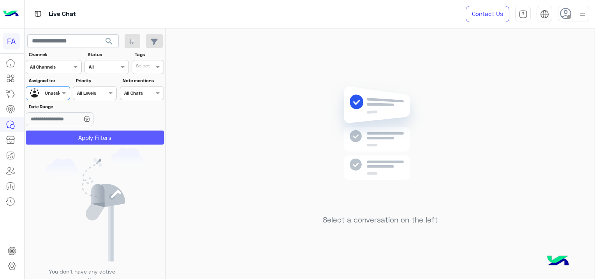
click at [79, 140] on button "Apply Filters" at bounding box center [95, 137] width 138 height 14
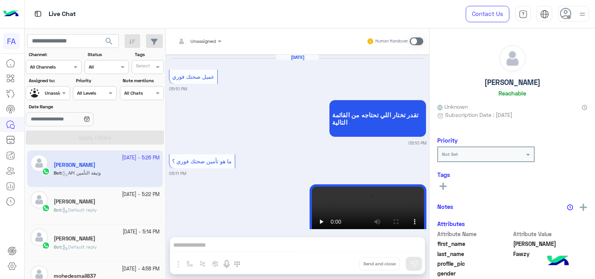
scroll to position [924, 0]
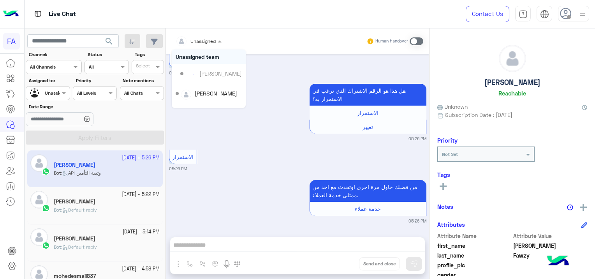
click at [209, 37] on div at bounding box center [199, 39] width 54 height 7
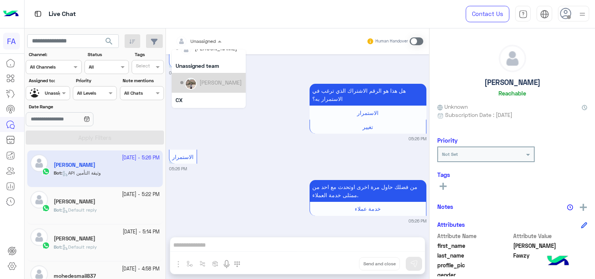
scroll to position [0, 0]
click at [58, 92] on div at bounding box center [47, 91] width 43 height 7
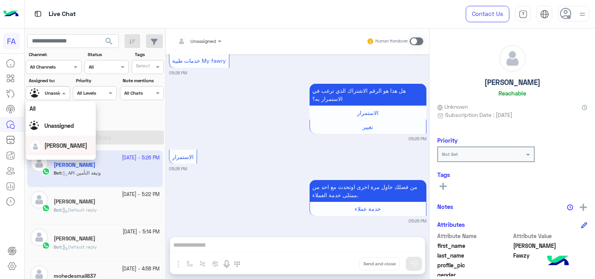
click at [62, 145] on span "[PERSON_NAME]" at bounding box center [65, 145] width 43 height 7
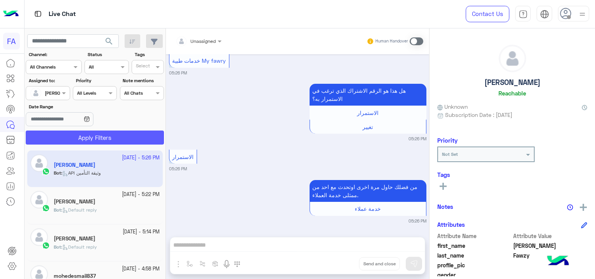
click at [108, 143] on button "Apply Filters" at bounding box center [95, 137] width 138 height 14
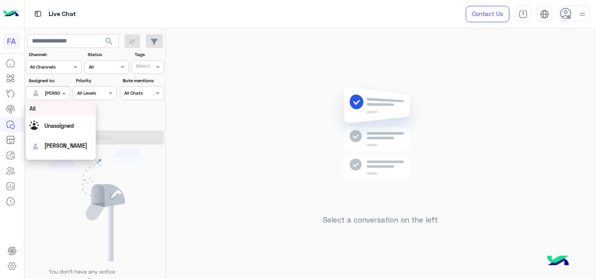
click at [53, 90] on div at bounding box center [47, 91] width 43 height 7
click at [58, 120] on div "Unassigned" at bounding box center [61, 126] width 62 height 14
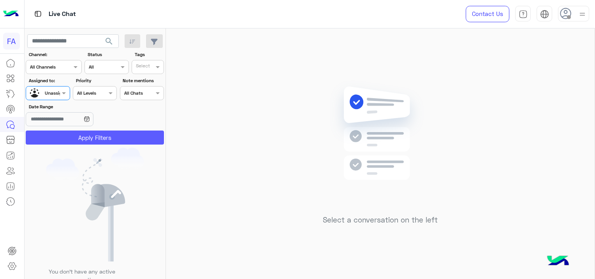
click at [56, 136] on button "Apply Filters" at bounding box center [95, 137] width 138 height 14
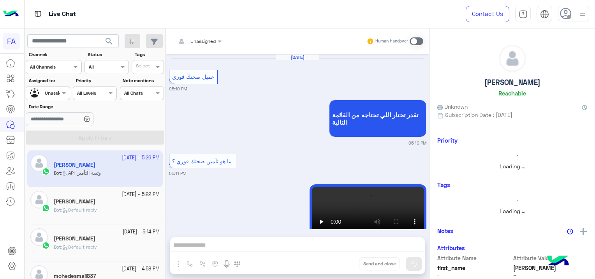
scroll to position [924, 0]
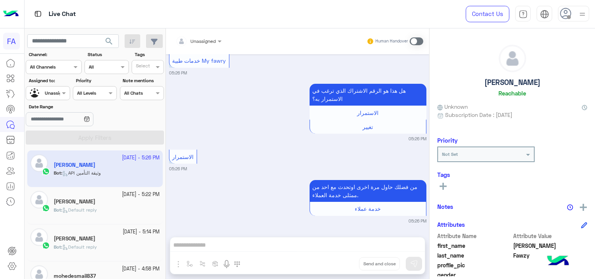
click at [121, 203] on div "[PERSON_NAME]" at bounding box center [107, 202] width 106 height 8
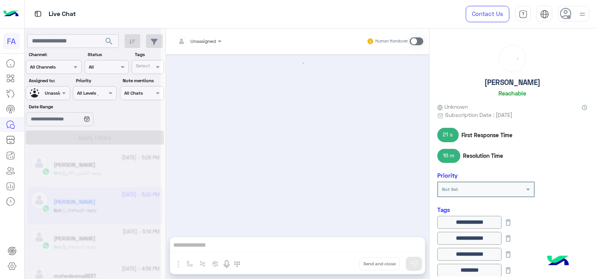
scroll to position [877, 0]
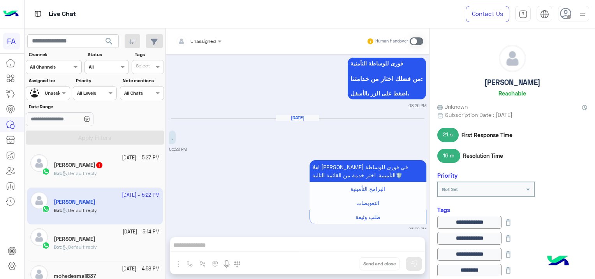
click at [115, 173] on div "Bot : Default reply" at bounding box center [107, 177] width 106 height 14
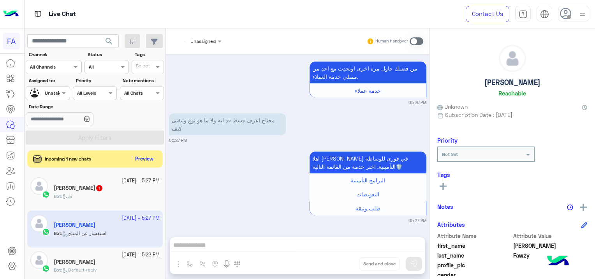
scroll to position [1048, 0]
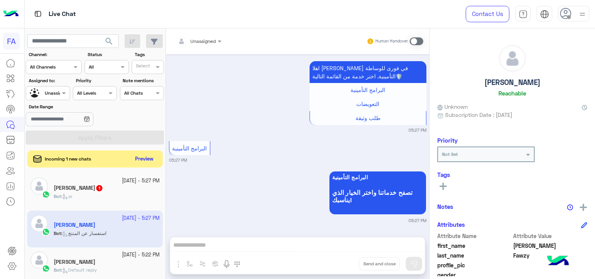
click at [84, 190] on h5 "[PERSON_NAME] 1" at bounding box center [78, 188] width 49 height 7
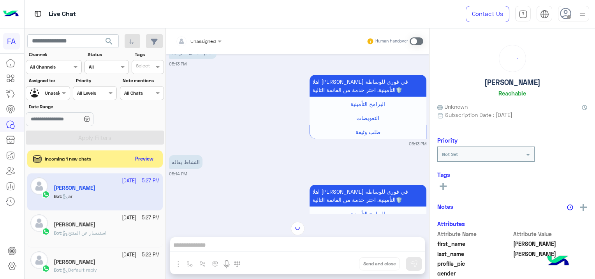
scroll to position [771, 0]
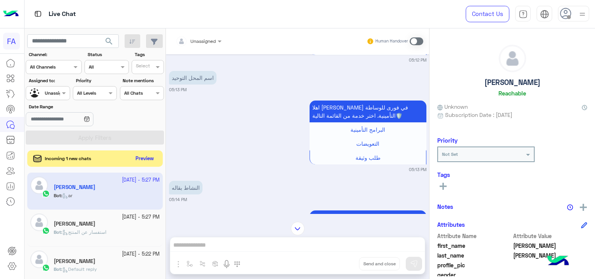
click at [148, 156] on button "Preview" at bounding box center [145, 158] width 24 height 11
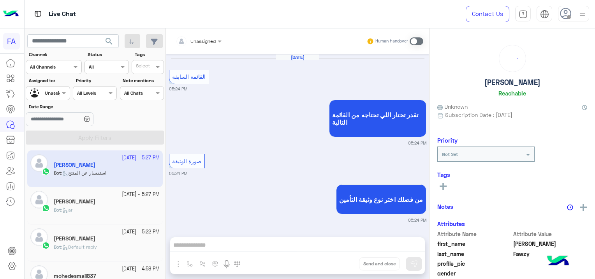
scroll to position [742, 0]
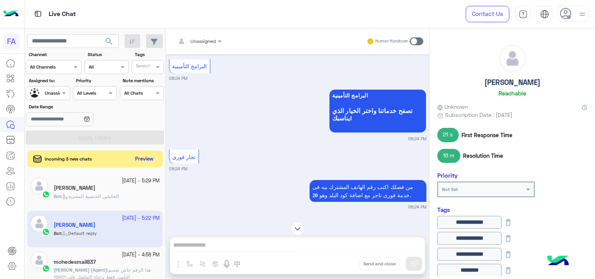
scroll to position [957, 0]
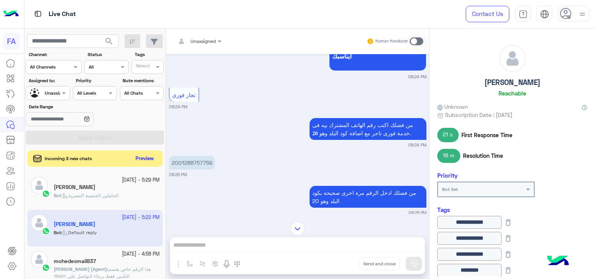
click at [140, 158] on button "Preview" at bounding box center [145, 158] width 24 height 11
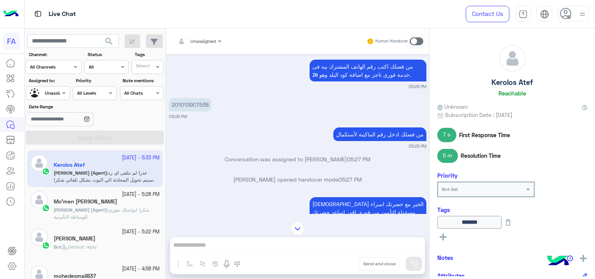
scroll to position [521, 0]
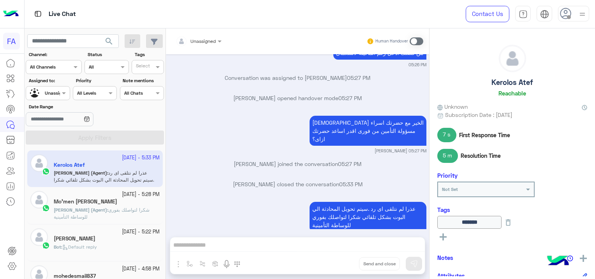
click at [125, 206] on p "[PERSON_NAME] (Agent) : شكرا لتواصلك بفوري للوساطة التأمينية" at bounding box center [107, 213] width 106 height 14
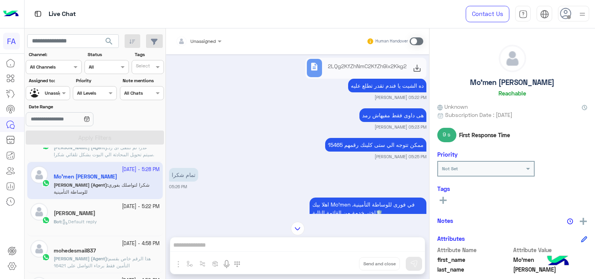
scroll to position [39, 0]
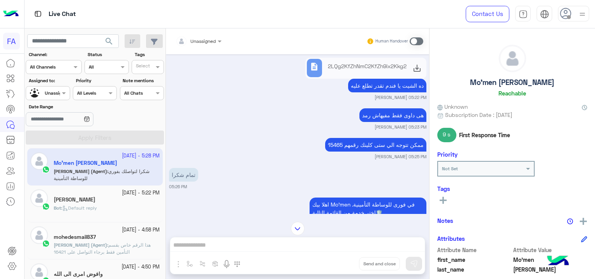
click at [97, 204] on p "Bot : Default reply" at bounding box center [75, 207] width 43 height 7
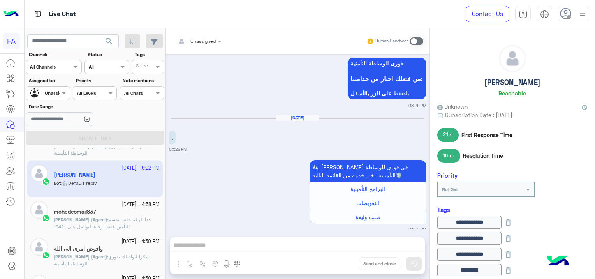
scroll to position [78, 0]
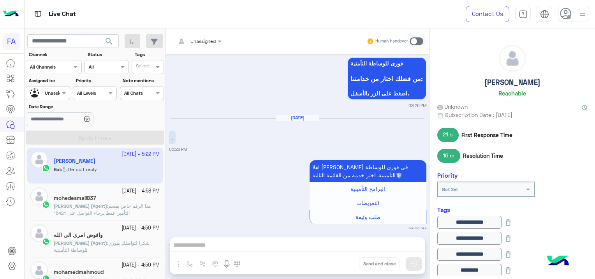
click at [128, 210] on p "[PERSON_NAME] (Agent) : هذا الرقم خاص بقسم التأمين فقط برجاء التواصل على 16421" at bounding box center [107, 210] width 106 height 14
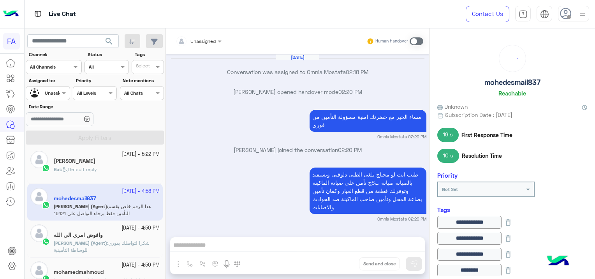
scroll to position [790, 0]
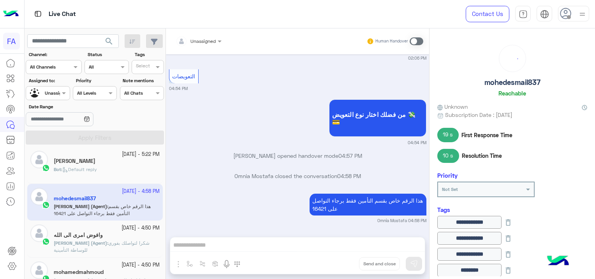
click at [114, 236] on div "وافوض امرى الى الله" at bounding box center [107, 236] width 106 height 8
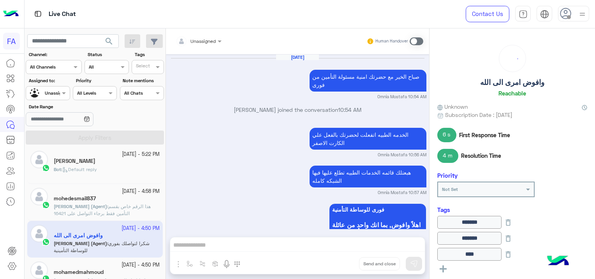
scroll to position [579, 0]
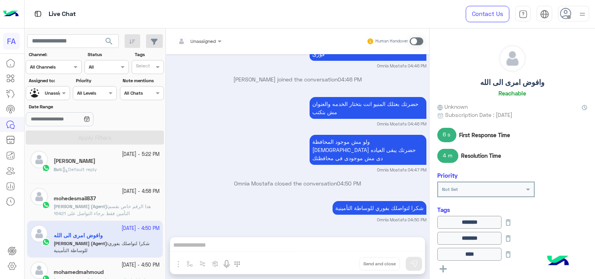
click at [122, 264] on small "[DATE] - 4:50 PM" at bounding box center [141, 264] width 38 height 7
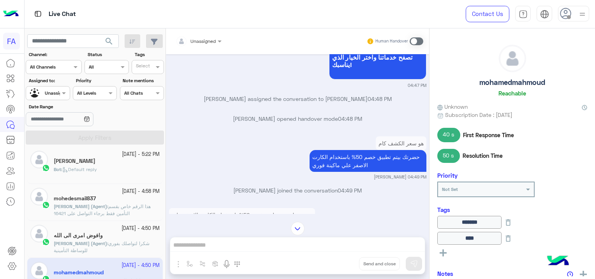
scroll to position [195, 0]
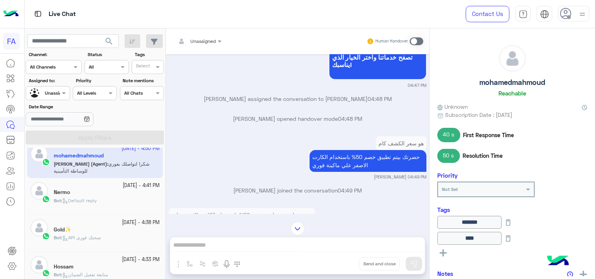
click at [107, 206] on div "Bot : Default reply" at bounding box center [107, 204] width 106 height 14
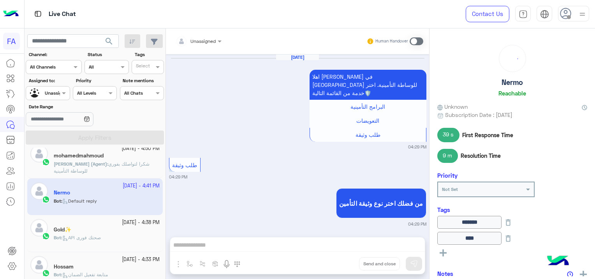
scroll to position [645, 0]
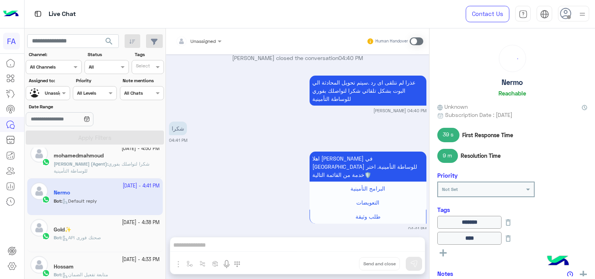
click at [95, 230] on div "Gold✨" at bounding box center [107, 230] width 106 height 8
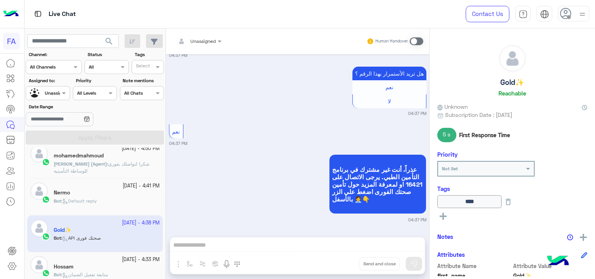
scroll to position [312, 0]
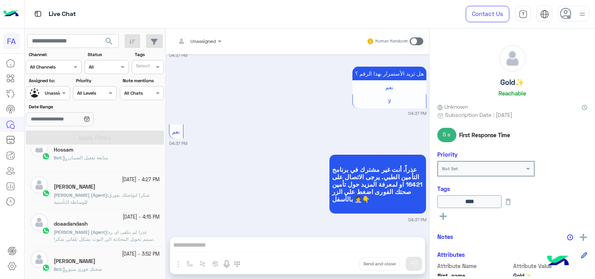
click at [108, 155] on span "متابعة تفعيل الضمان" at bounding box center [85, 158] width 46 height 6
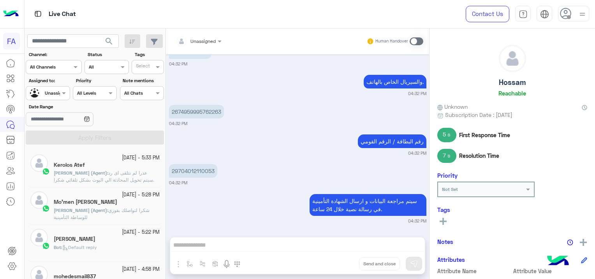
click at [117, 247] on div "Bot : Default reply" at bounding box center [107, 251] width 106 height 14
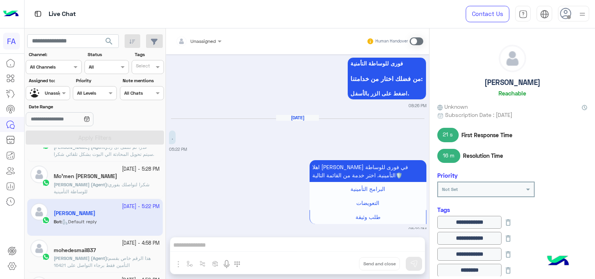
scroll to position [39, 0]
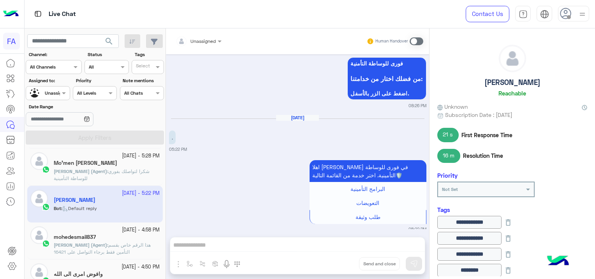
click at [124, 241] on p "[PERSON_NAME] (Agent) : هذا الرقم خاص بقسم التأمين فقط برجاء التواصل على 16421" at bounding box center [107, 248] width 106 height 14
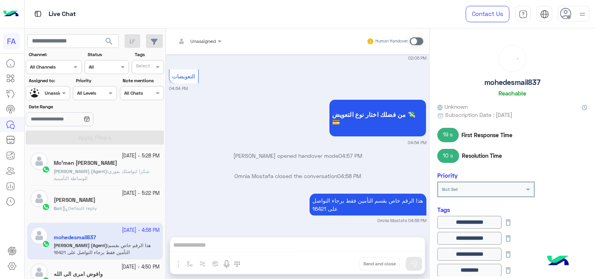
scroll to position [117, 0]
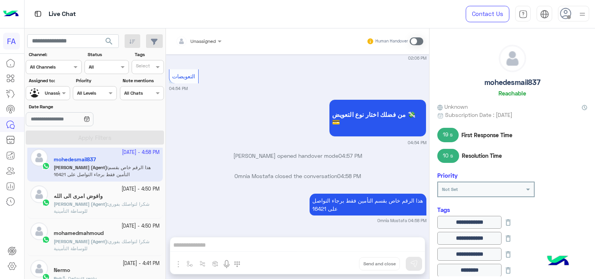
click at [145, 212] on p "[PERSON_NAME] (Agent) : شكرا لتواصلك بفوري للوساطة التأمينية" at bounding box center [107, 208] width 106 height 14
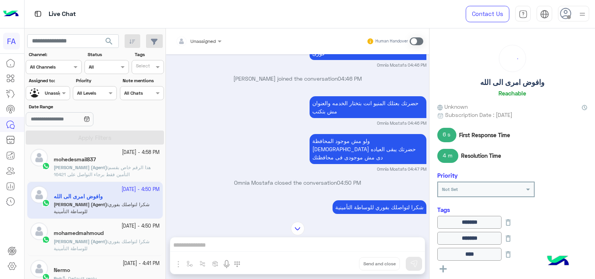
scroll to position [501, 0]
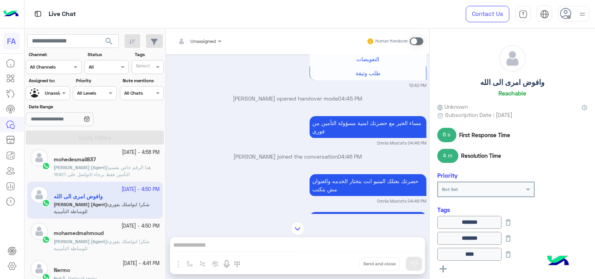
click at [123, 169] on span "هذا الرقم خاص بقسم التأمين فقط برجاء التواصل على 16421" at bounding box center [102, 170] width 97 height 13
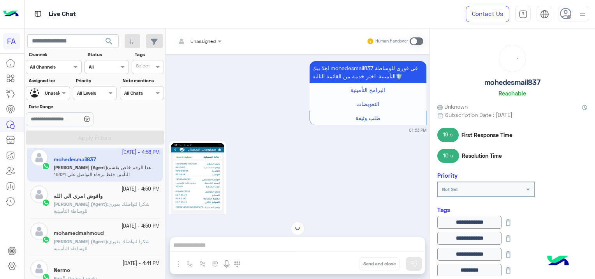
scroll to position [518, 0]
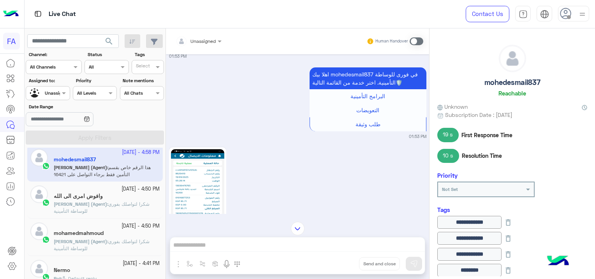
click at [108, 272] on div "Nermo" at bounding box center [107, 271] width 106 height 8
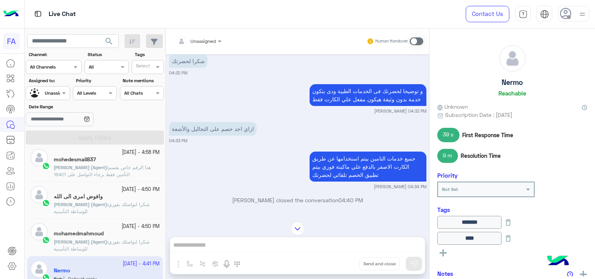
scroll to position [489, 0]
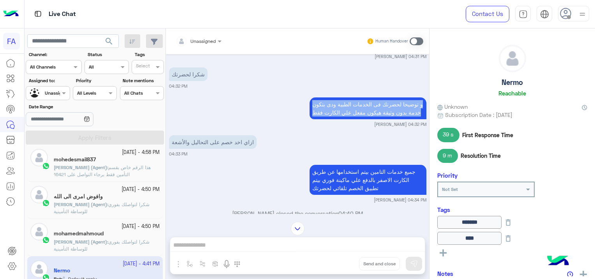
drag, startPoint x: 310, startPoint y: 92, endPoint x: 310, endPoint y: 128, distance: 36.2
click at [310, 128] on div "[DATE] اهلا [GEOGRAPHIC_DATA] في [GEOGRAPHIC_DATA] للوساطة التأمينية. اختر خدمة…" at bounding box center [297, 134] width 263 height 160
drag, startPoint x: 310, startPoint y: 128, endPoint x: 268, endPoint y: 112, distance: 44.6
click at [268, 112] on div "و توضيحا لحضرتك فى الخدمات الطبية ودى بتكون خدمة بدون وثيقة هيكون مفعل علي الكا…" at bounding box center [297, 111] width 257 height 32
click at [302, 65] on div "شكرا لحضرتك 04:32 PM" at bounding box center [297, 77] width 257 height 24
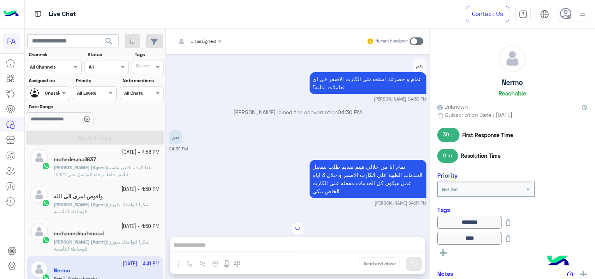
scroll to position [333, 0]
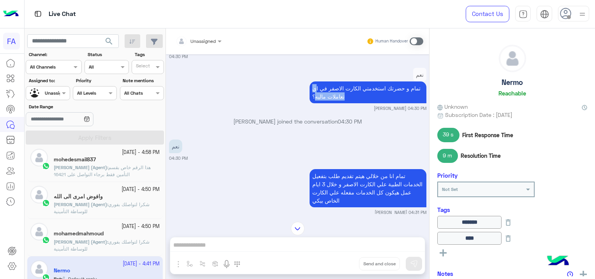
drag, startPoint x: 313, startPoint y: 76, endPoint x: 313, endPoint y: 95, distance: 19.1
click at [313, 95] on div "نعم تمام و حضرتك استخدمتي الكارت الاصفر في اي تعاملات ماليه؟" at bounding box center [368, 85] width 117 height 39
click at [305, 66] on div "نعم تمام و حضرتك استخدمتي الكارت الاصفر في اي تعاملات ماليه؟ [PERSON_NAME] 04:3…" at bounding box center [297, 89] width 257 height 46
drag, startPoint x: 308, startPoint y: 76, endPoint x: 352, endPoint y: 104, distance: 52.1
click at [352, 104] on div "[DATE] اهلا [GEOGRAPHIC_DATA] في [GEOGRAPHIC_DATA] للوساطة التأمينية. اختر خدمة…" at bounding box center [297, 134] width 263 height 160
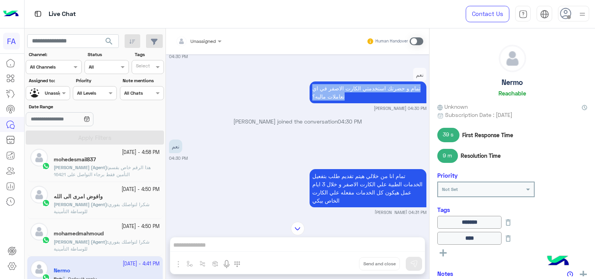
copy app-message "تمام و حضرتك استخدمتي الكارت الاصفر في اي تعاملات ماليه؟"
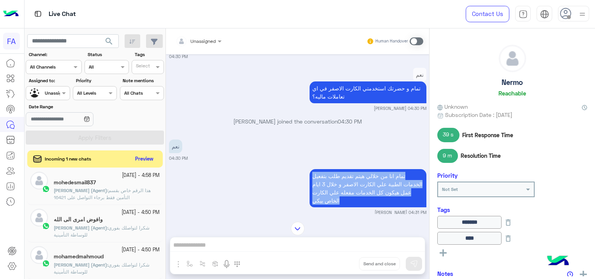
drag, startPoint x: 311, startPoint y: 162, endPoint x: 310, endPoint y: 202, distance: 40.1
click at [310, 202] on div "تمام انا من خلالي هيتم تقديم طلب بتفعيل الخدمات الطبية [PERSON_NAME] الاصفر و خ…" at bounding box center [297, 191] width 257 height 48
copy app-message "تمام انا من خلالي هيتم تقديم طلب بتفعيل الخدمات الطبية علي الكارت الاصفر و خلال…"
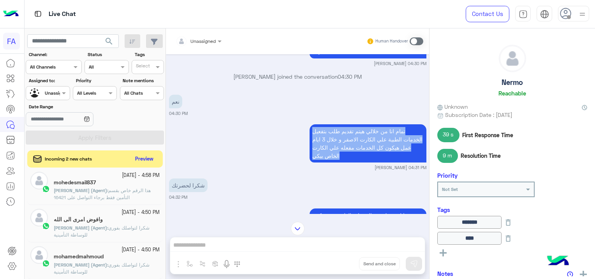
scroll to position [411, 0]
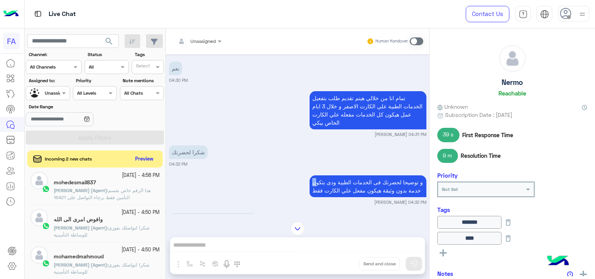
drag, startPoint x: 314, startPoint y: 170, endPoint x: 311, endPoint y: 181, distance: 11.7
click at [311, 181] on p "و توضيحا لحضرتك فى الخدمات الطبية ودى بتكون خدمة بدون وثيقة هيكون مفعل علي الكا…" at bounding box center [368, 186] width 117 height 22
drag, startPoint x: 311, startPoint y: 181, endPoint x: 310, endPoint y: 173, distance: 8.7
click at [310, 175] on p "و توضيحا لحضرتك فى الخدمات الطبية ودى بتكون خدمة بدون وثيقة هيكون مفعل علي الكا…" at bounding box center [368, 186] width 117 height 22
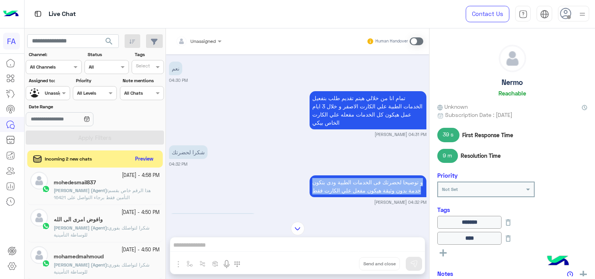
drag, startPoint x: 310, startPoint y: 173, endPoint x: 314, endPoint y: 195, distance: 22.5
click at [314, 195] on p "و توضيحا لحضرتك فى الخدمات الطبية ودى بتكون خدمة بدون وثيقة هيكون مفعل علي الكا…" at bounding box center [368, 186] width 117 height 22
copy p "و توضيحا لحضرتك فى الخدمات الطبية ودى بتكون خدمة بدون وثيقة هيكون مفعل علي الكا…"
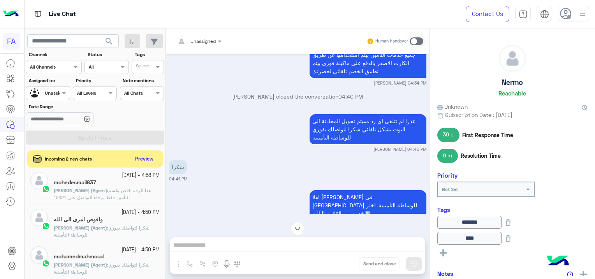
scroll to position [645, 0]
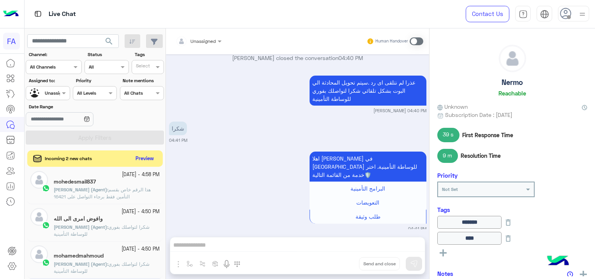
click at [150, 156] on button "Preview" at bounding box center [145, 158] width 24 height 11
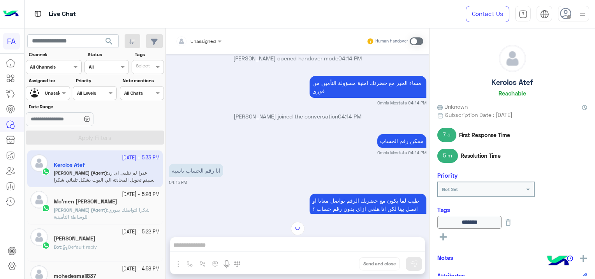
scroll to position [460, 0]
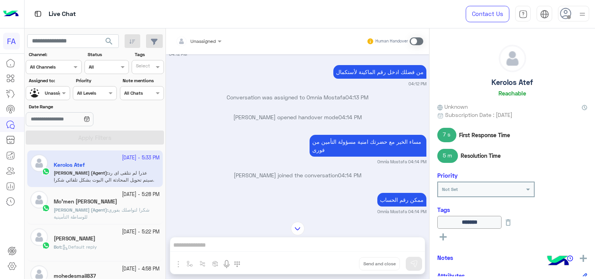
click at [123, 207] on span "شكرا لتواصلك بفوري للوساطة التأمينية" at bounding box center [102, 213] width 96 height 13
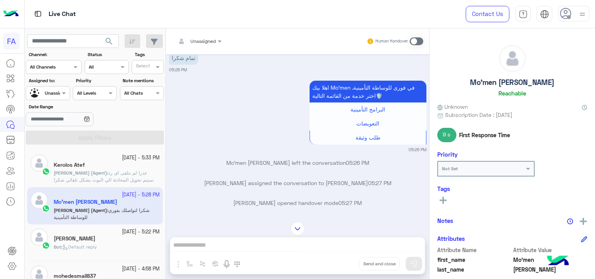
scroll to position [508, 0]
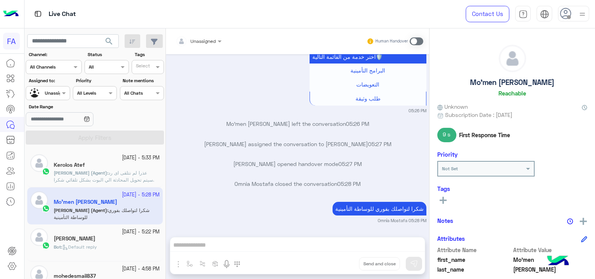
click at [85, 244] on span "Default reply" at bounding box center [79, 247] width 35 height 6
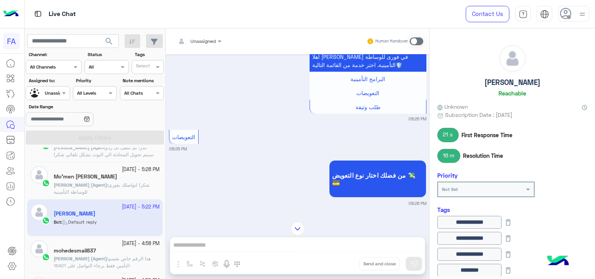
scroll to position [39, 0]
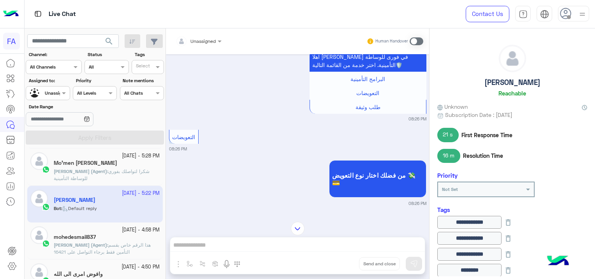
click at [125, 228] on small "[DATE] - 4:58 PM" at bounding box center [141, 229] width 38 height 7
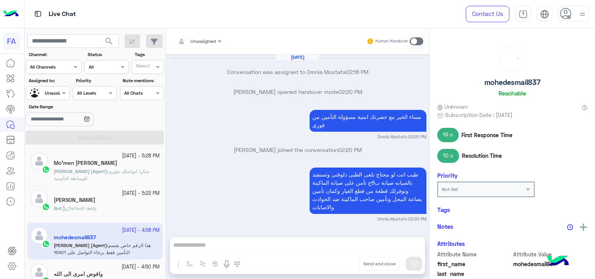
scroll to position [790, 0]
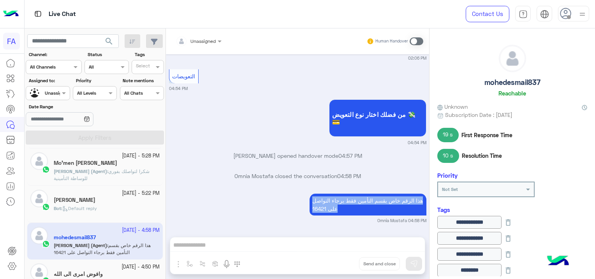
drag, startPoint x: 308, startPoint y: 199, endPoint x: 318, endPoint y: 224, distance: 27.3
click at [318, 224] on div "[DATE] Conversation was assigned to Omnia Mostafa 02:18 PM Omnia Mostafa opened…" at bounding box center [297, 141] width 263 height 175
copy app-message "هذا الرقم خاص بقسم التأمين فقط برجاء التواصل على 16421"
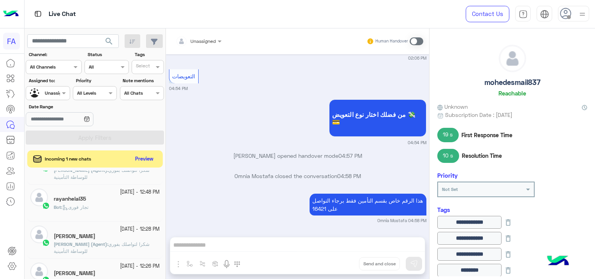
click at [444, 7] on div "Live Chat Contact Us Help Center عربي English" at bounding box center [310, 14] width 571 height 28
click at [148, 157] on button "Preview" at bounding box center [145, 158] width 24 height 11
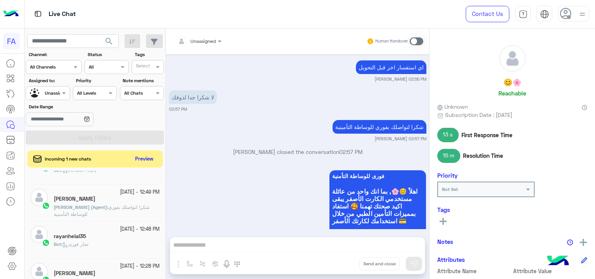
scroll to position [933, 0]
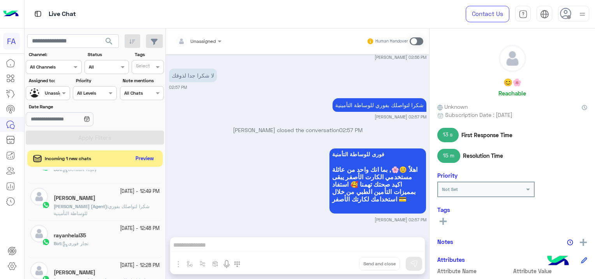
click at [139, 159] on button "Preview" at bounding box center [145, 158] width 24 height 11
click at [138, 164] on div "Incoming 1 new chats Preview" at bounding box center [95, 158] width 136 height 16
click at [143, 162] on button "Preview" at bounding box center [145, 158] width 24 height 11
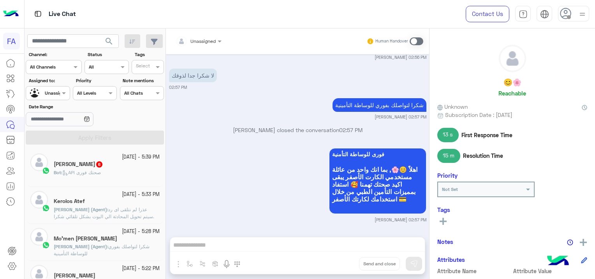
scroll to position [0, 0]
click at [125, 175] on div "Bot : API صحتك فورى" at bounding box center [107, 177] width 106 height 14
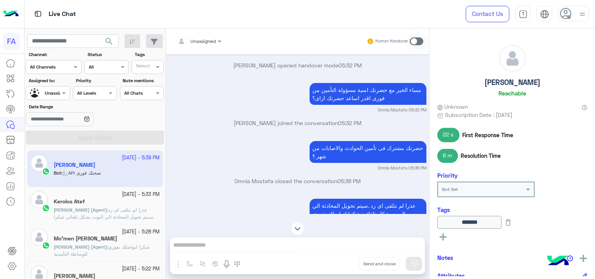
scroll to position [821, 0]
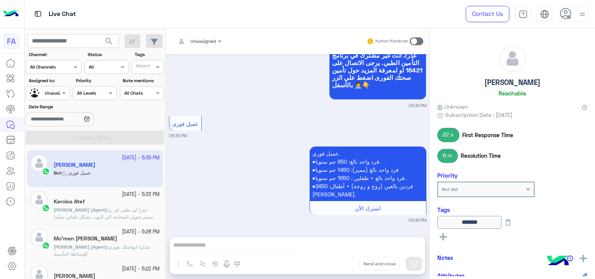
click at [99, 206] on div "Kerolos Atef" at bounding box center [107, 202] width 106 height 8
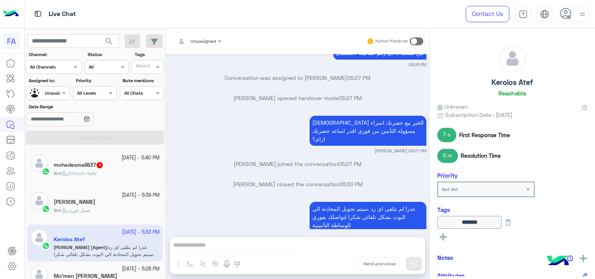
click at [120, 175] on div "Bot : Default reply" at bounding box center [107, 177] width 106 height 14
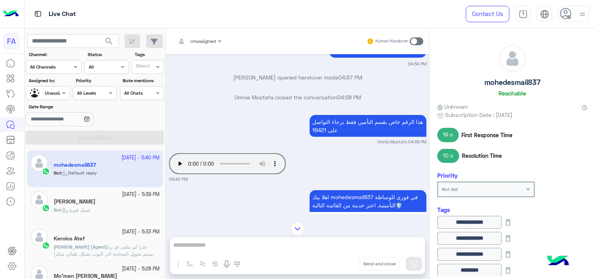
scroll to position [868, 0]
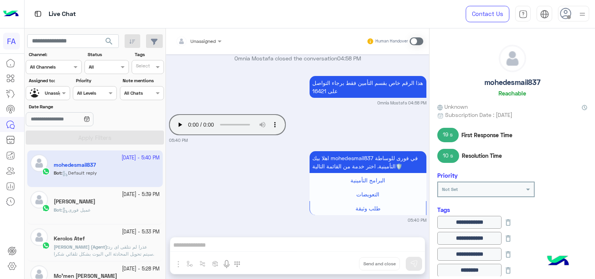
click at [116, 201] on div "[PERSON_NAME]" at bounding box center [107, 202] width 106 height 8
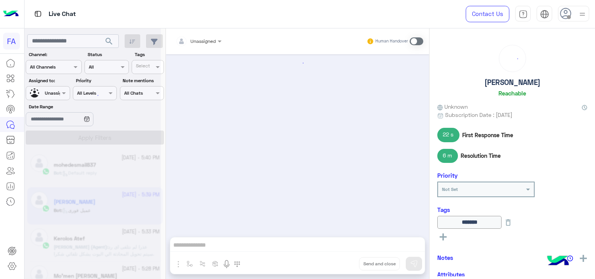
scroll to position [706, 0]
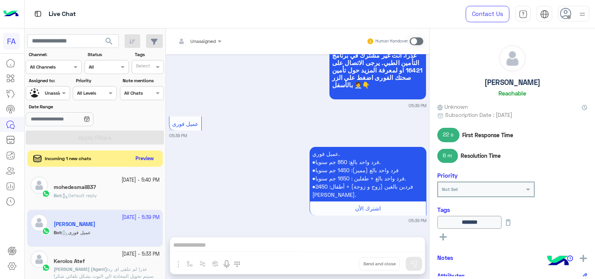
click at [143, 154] on button "Preview" at bounding box center [145, 158] width 24 height 11
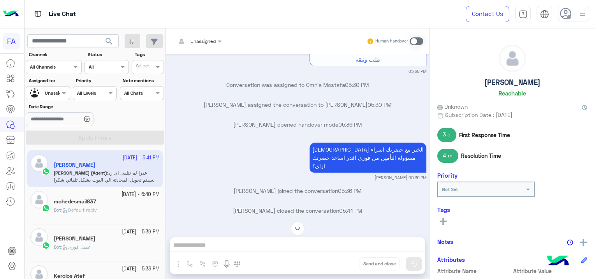
scroll to position [782, 0]
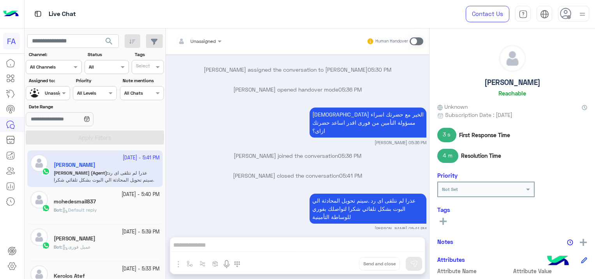
click at [428, 12] on div "Live Chat Contact Us Help Center عربي English" at bounding box center [310, 14] width 571 height 28
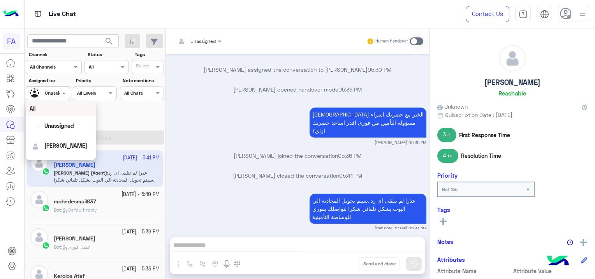
click at [53, 94] on div at bounding box center [47, 91] width 43 height 7
click at [62, 145] on span "[PERSON_NAME]" at bounding box center [65, 145] width 43 height 7
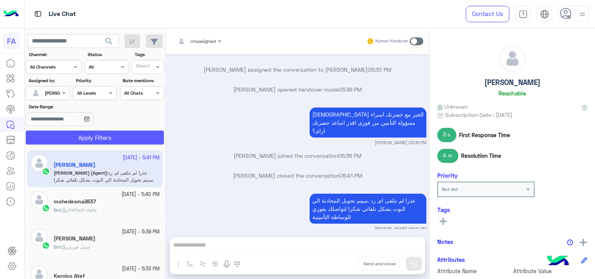
click at [116, 141] on button "Apply Filters" at bounding box center [95, 137] width 138 height 14
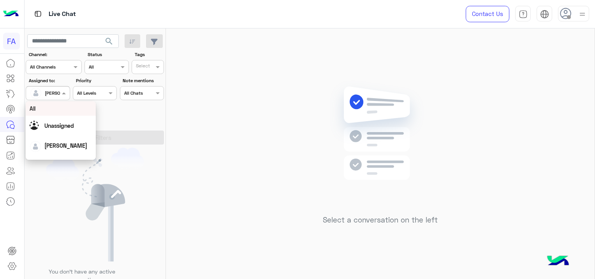
click at [58, 93] on div at bounding box center [47, 91] width 43 height 7
click at [71, 125] on span "Unassigned" at bounding box center [59, 125] width 30 height 7
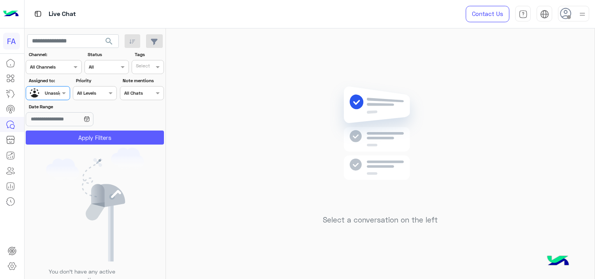
click at [83, 137] on button "Apply Filters" at bounding box center [95, 137] width 138 height 14
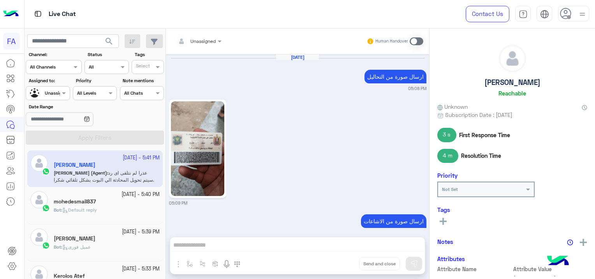
scroll to position [782, 0]
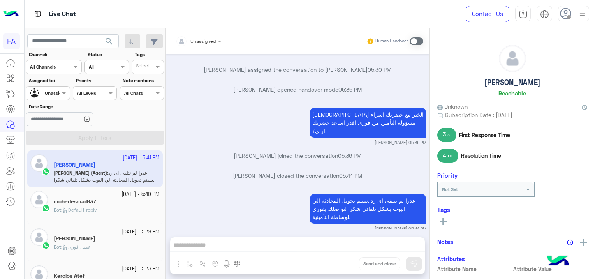
click at [97, 207] on span "Bot : Default reply" at bounding box center [75, 210] width 43 height 6
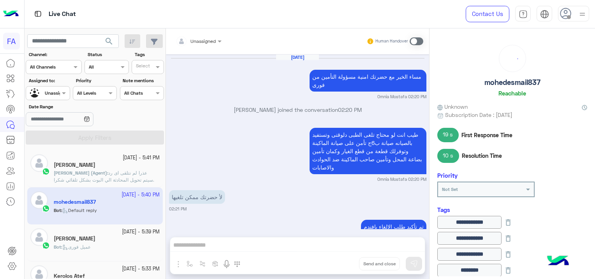
scroll to position [868, 0]
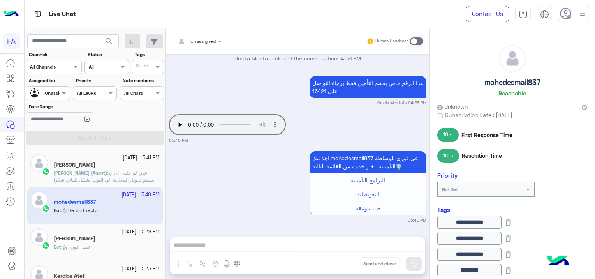
click at [77, 248] on span "عميل فورى" at bounding box center [76, 247] width 28 height 6
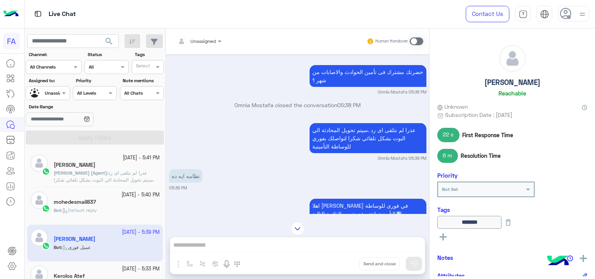
scroll to position [44, 0]
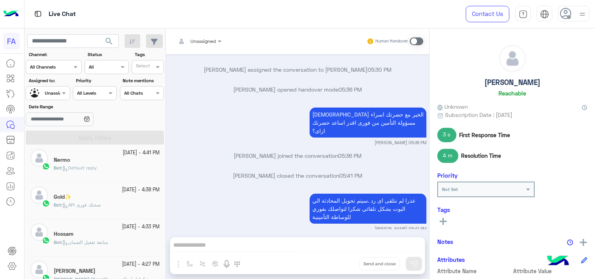
scroll to position [312, 0]
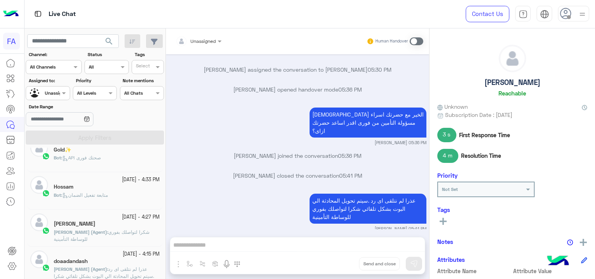
click at [129, 181] on small "[DATE] - 4:33 PM" at bounding box center [141, 179] width 38 height 7
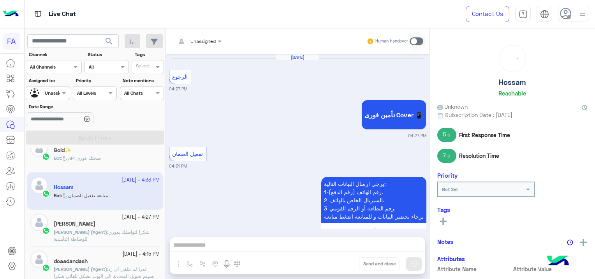
scroll to position [680, 0]
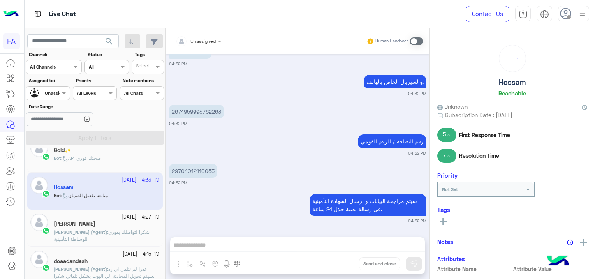
click at [107, 230] on span "شكرا لتواصلك بفوري للوساطة التأمينية" at bounding box center [102, 235] width 96 height 13
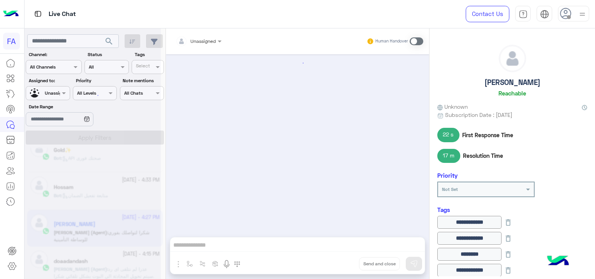
scroll to position [580, 0]
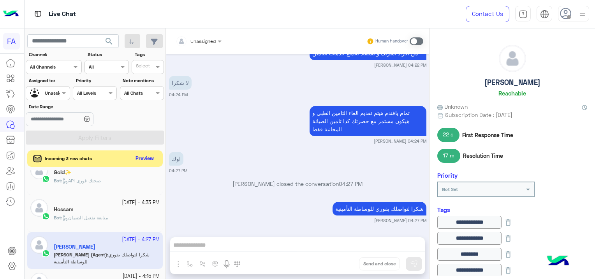
click at [141, 157] on button "Preview" at bounding box center [145, 158] width 24 height 11
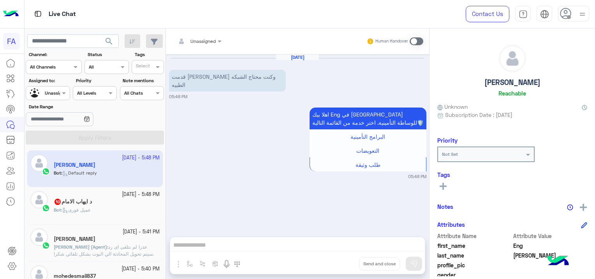
click at [104, 210] on div "Bot : عميل فورى" at bounding box center [107, 213] width 106 height 14
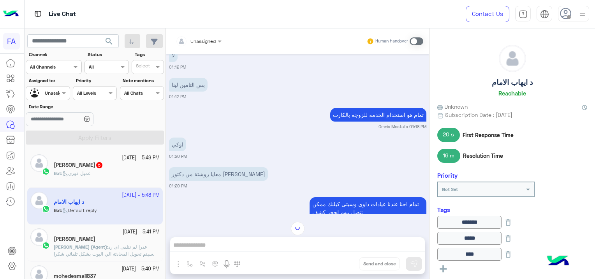
scroll to position [201, 0]
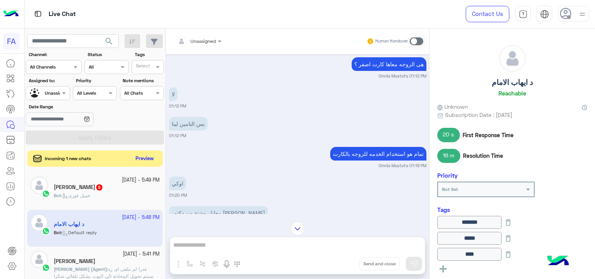
click at [143, 158] on button "Preview" at bounding box center [145, 158] width 24 height 11
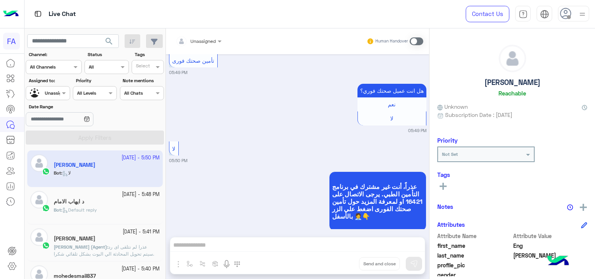
scroll to position [918, 0]
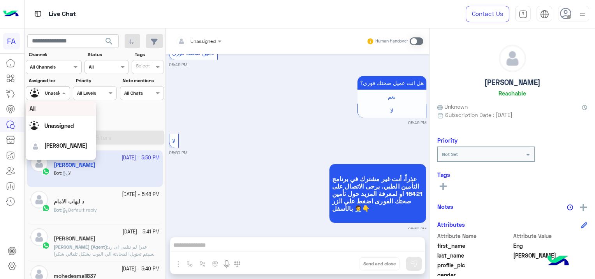
click at [48, 90] on input "text" at bounding box center [39, 92] width 18 height 7
click at [66, 144] on span "[PERSON_NAME]" at bounding box center [65, 145] width 43 height 7
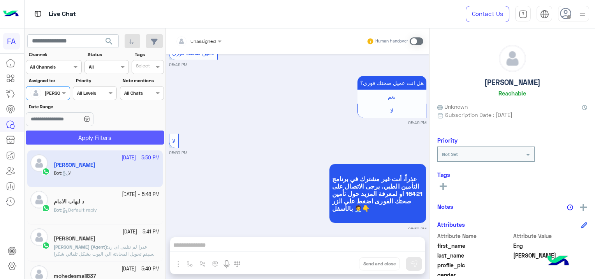
click at [72, 133] on button "Apply Filters" at bounding box center [95, 137] width 138 height 14
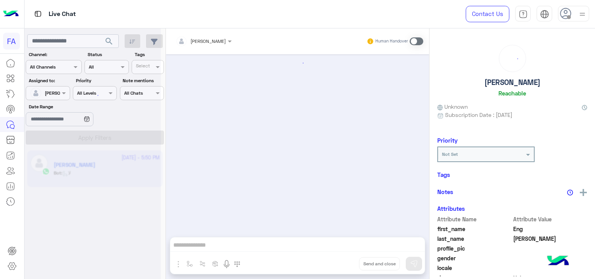
scroll to position [798, 0]
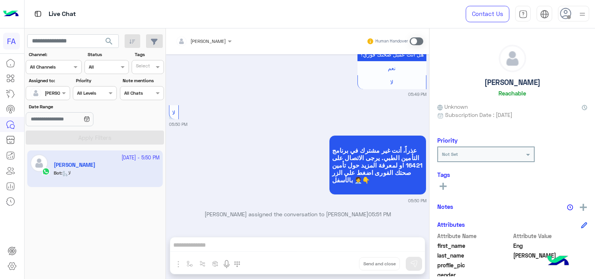
click at [416, 41] on span at bounding box center [417, 41] width 14 height 8
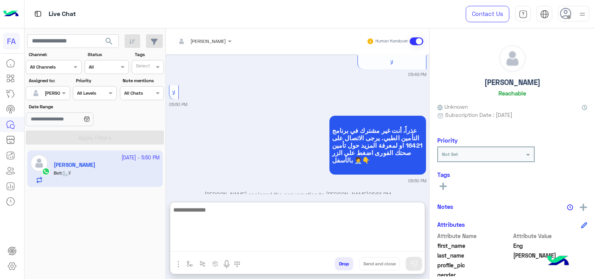
click at [180, 243] on textarea at bounding box center [297, 228] width 255 height 47
paste textarea "**********"
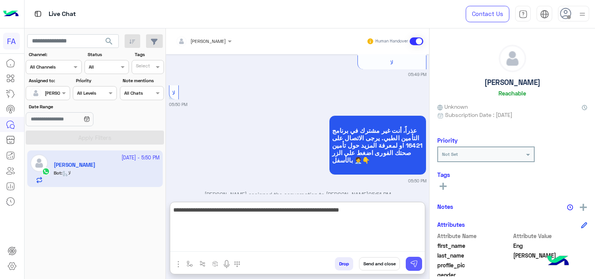
type textarea "**********"
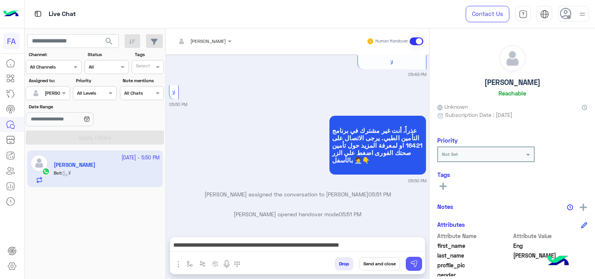
click at [421, 262] on button at bounding box center [414, 264] width 16 height 14
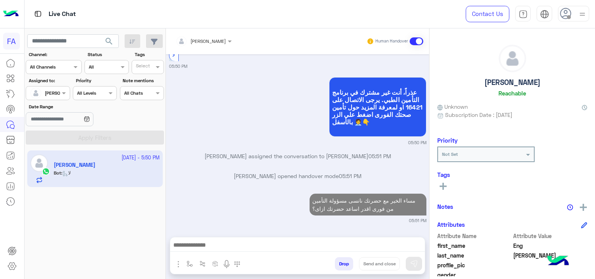
scroll to position [876, 0]
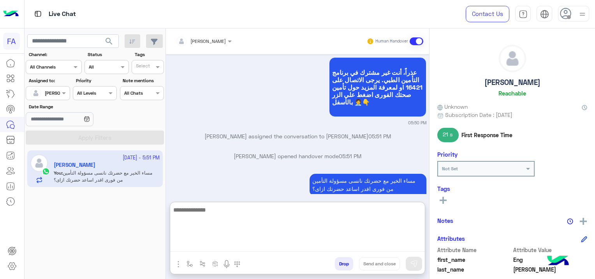
click at [219, 245] on textarea at bounding box center [297, 228] width 255 height 47
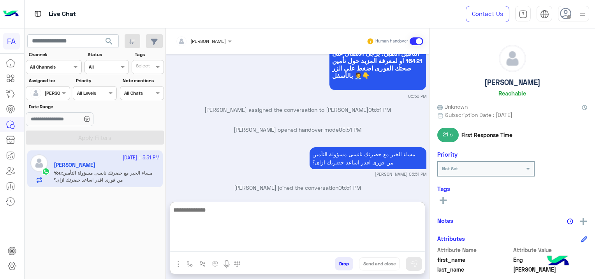
scroll to position [911, 0]
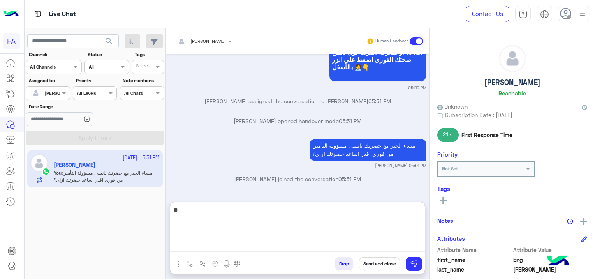
type textarea "*"
paste textarea "**********"
click at [383, 211] on textarea "**********" at bounding box center [297, 228] width 255 height 47
click at [229, 210] on textarea "**********" at bounding box center [297, 228] width 255 height 47
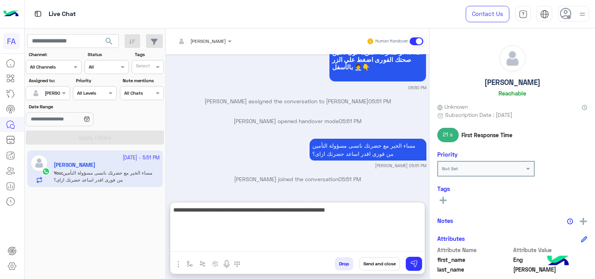
click at [347, 210] on textarea "**********" at bounding box center [297, 228] width 255 height 47
click at [242, 206] on textarea "**********" at bounding box center [297, 228] width 255 height 47
type textarea "*"
paste textarea "**********"
type textarea "**********"
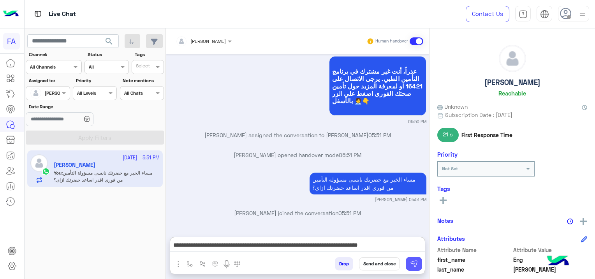
click at [415, 258] on button at bounding box center [414, 264] width 16 height 14
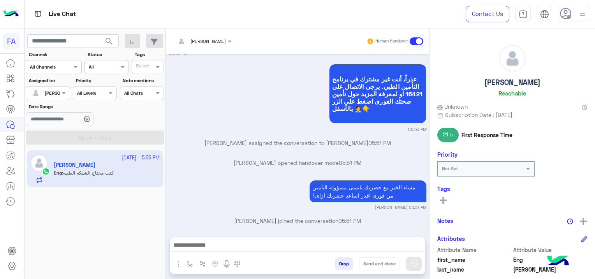
scroll to position [944, 0]
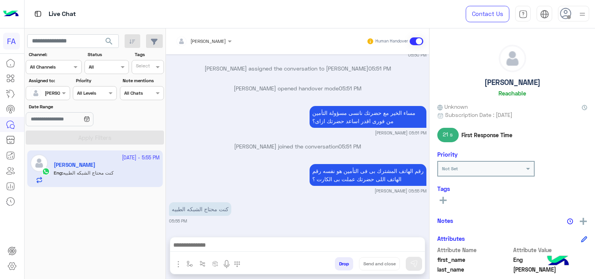
click at [252, 240] on div at bounding box center [297, 246] width 255 height 19
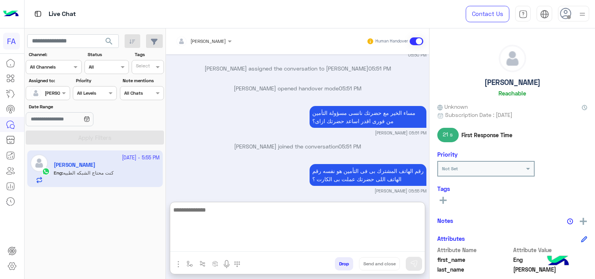
click at [230, 241] on textarea at bounding box center [297, 228] width 255 height 47
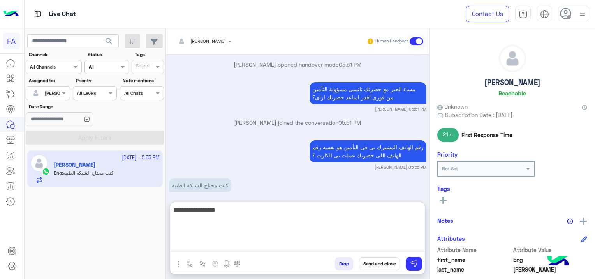
scroll to position [979, 0]
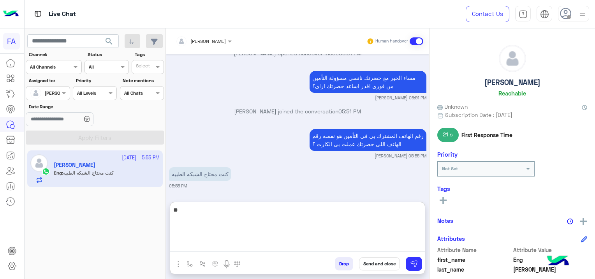
type textarea "*"
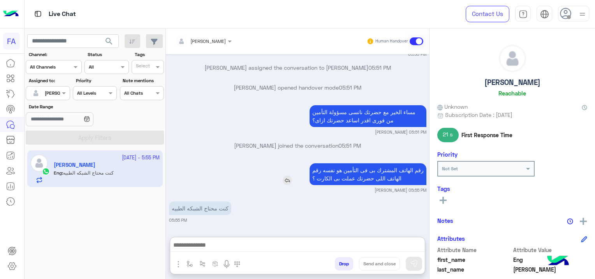
click at [284, 163] on div "رقم الهاتف المشترك بى فى التأمين هو نفسه رقم الهاتف اللى حضرتك عملت بى الكارت ؟" at bounding box center [345, 174] width 161 height 22
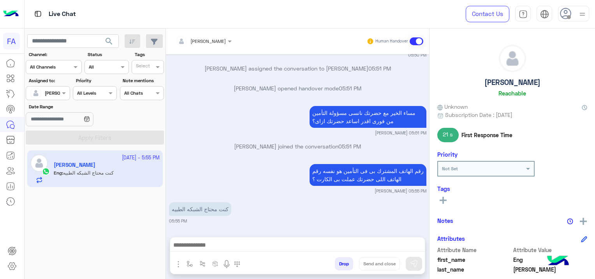
click at [283, 180] on img at bounding box center [287, 180] width 9 height 9
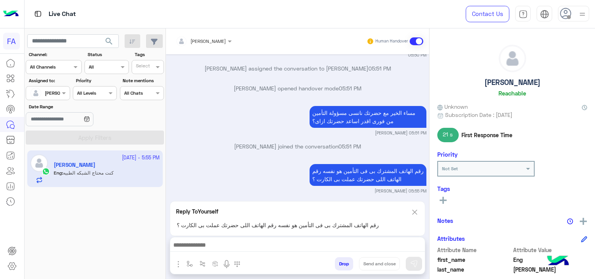
scroll to position [979, 0]
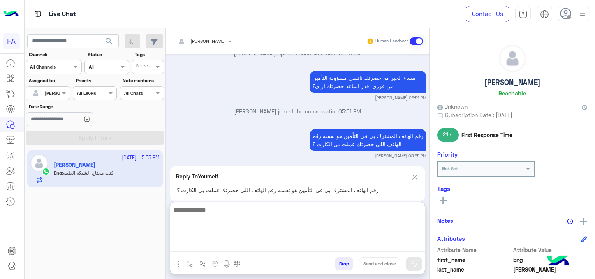
click at [229, 243] on textarea at bounding box center [297, 228] width 255 height 47
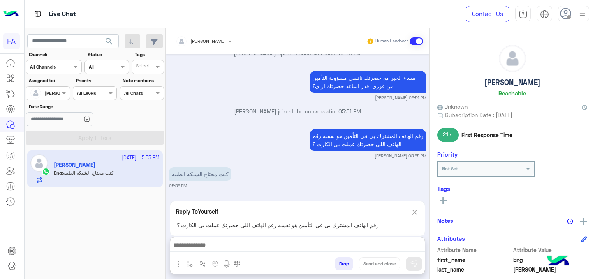
click at [415, 201] on div "Reply To Yourself رقم الهاتف المشترك بى فى التأمين هو نفسه رقم الهاتف اللى حضرت…" at bounding box center [298, 218] width 256 height 35
click at [411, 211] on img at bounding box center [415, 212] width 9 height 10
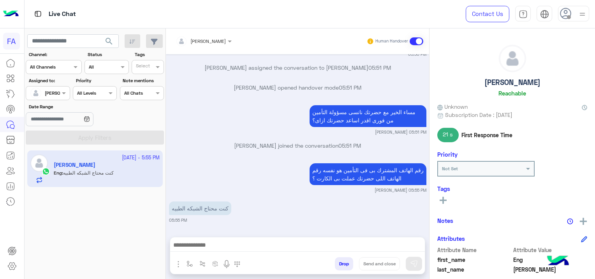
scroll to position [944, 0]
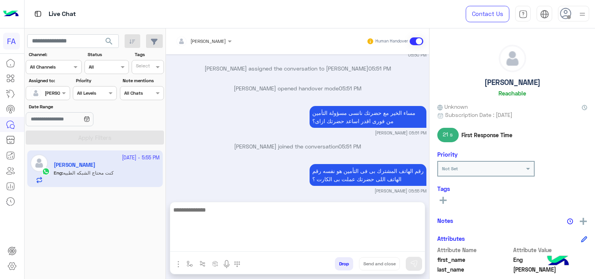
click at [233, 241] on textarea at bounding box center [297, 228] width 255 height 47
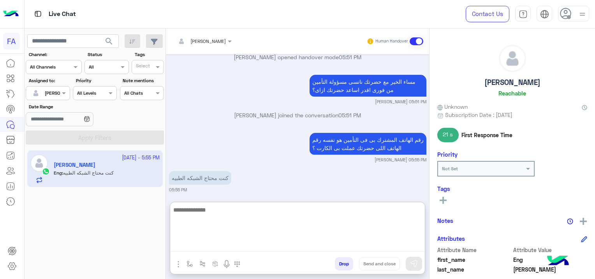
scroll to position [979, 0]
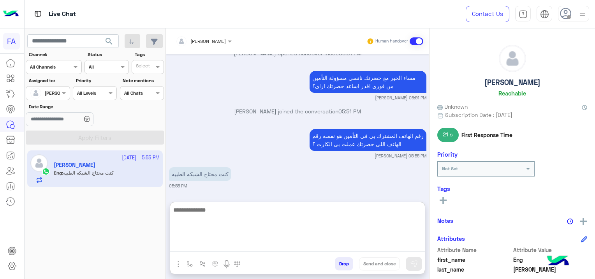
paste textarea "**********"
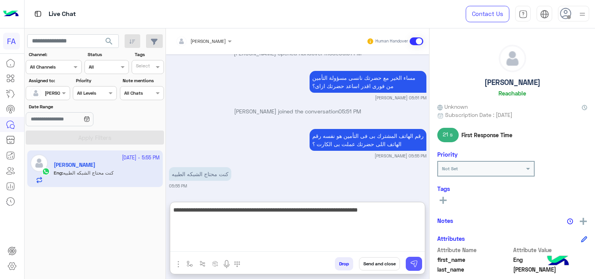
type textarea "**********"
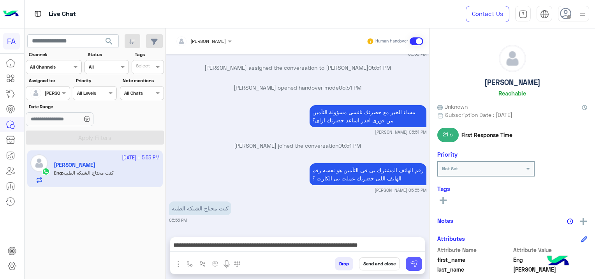
click at [412, 263] on img at bounding box center [414, 264] width 8 height 8
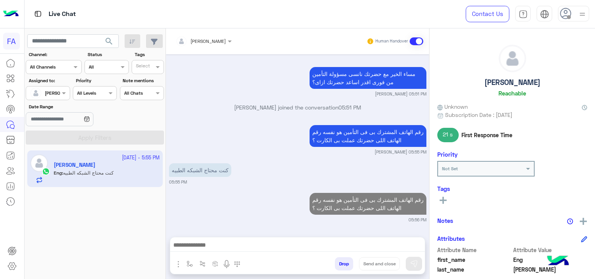
scroll to position [982, 0]
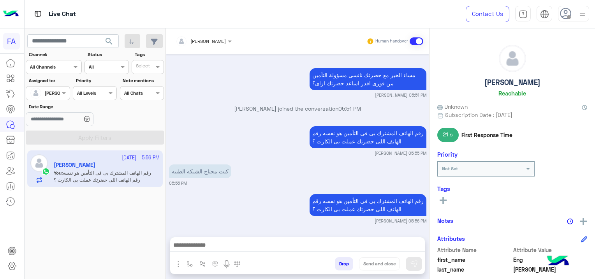
click at [326, 12] on div "Live Chat" at bounding box center [215, 14] width 381 height 28
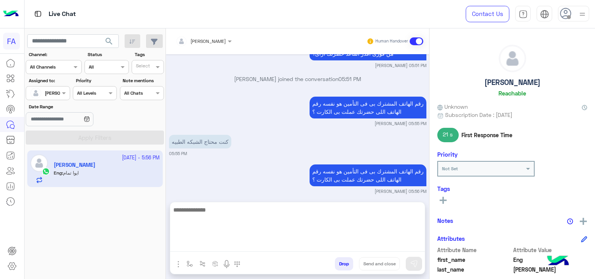
click at [206, 246] on textarea at bounding box center [297, 228] width 255 height 47
type textarea "*"
paste textarea "**********"
type textarea "**********"
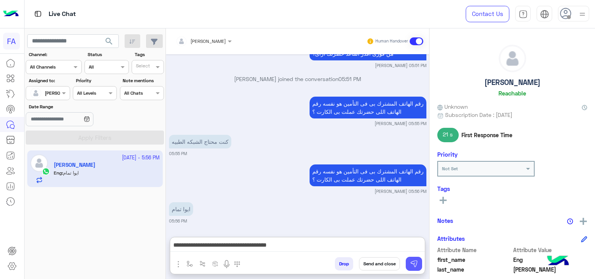
click at [416, 264] on img at bounding box center [414, 264] width 8 height 8
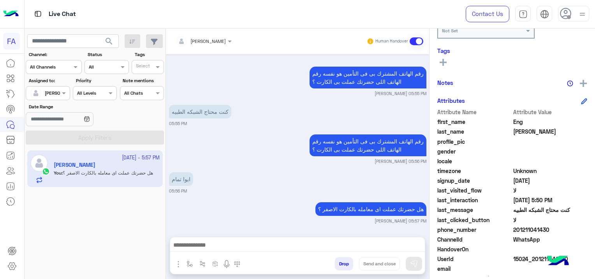
scroll to position [156, 0]
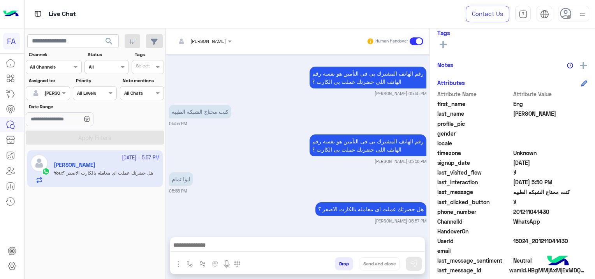
drag, startPoint x: 568, startPoint y: 239, endPoint x: 532, endPoint y: 243, distance: 36.0
click at [532, 243] on span "15024_201211041430" at bounding box center [550, 241] width 74 height 8
copy span "01211041430"
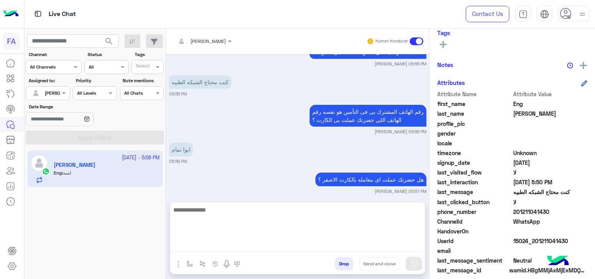
click at [201, 249] on textarea at bounding box center [297, 228] width 255 height 47
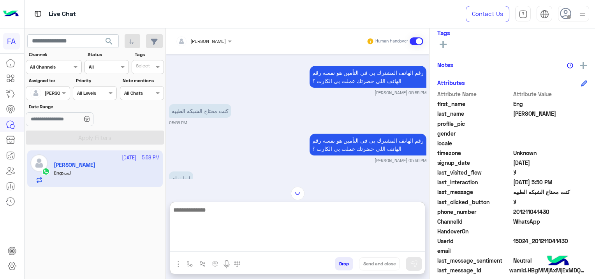
scroll to position [1106, 0]
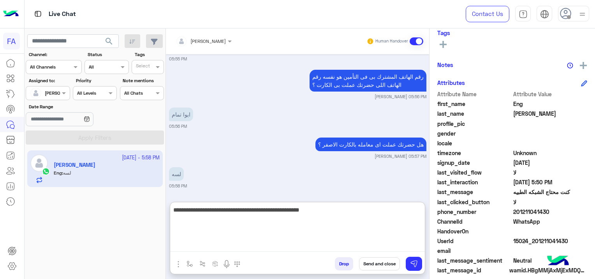
type textarea "**********"
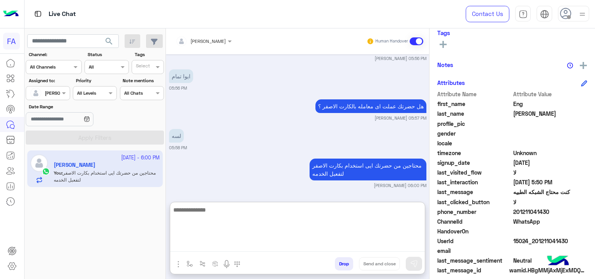
paste textarea "**********"
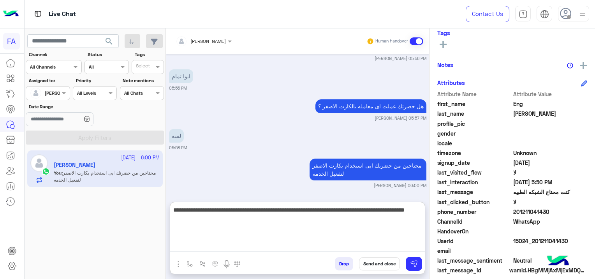
type textarea "**********"
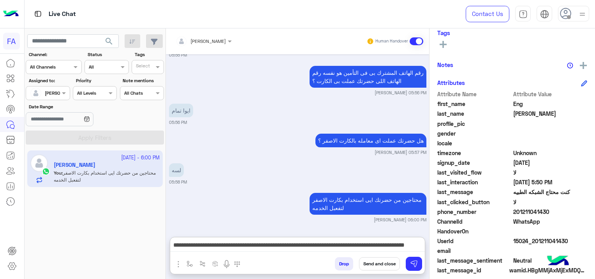
click at [382, 259] on button "Send and close" at bounding box center [379, 263] width 41 height 13
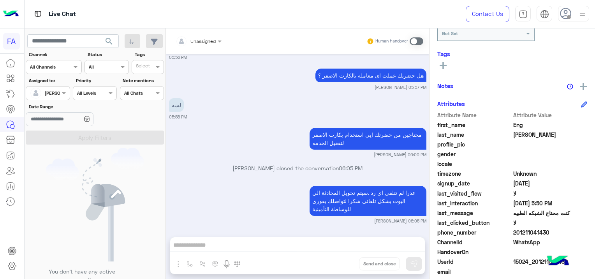
scroll to position [176, 0]
